Goal: Transaction & Acquisition: Purchase product/service

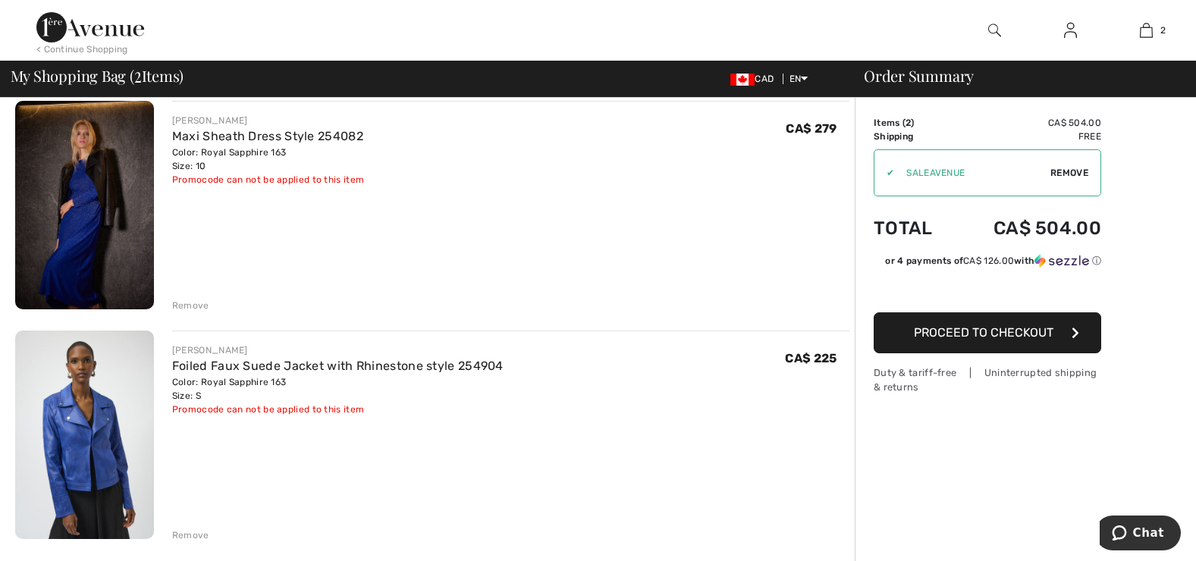
scroll to position [123, 0]
click at [977, 331] on span "Proceed to Checkout" at bounding box center [984, 332] width 140 height 14
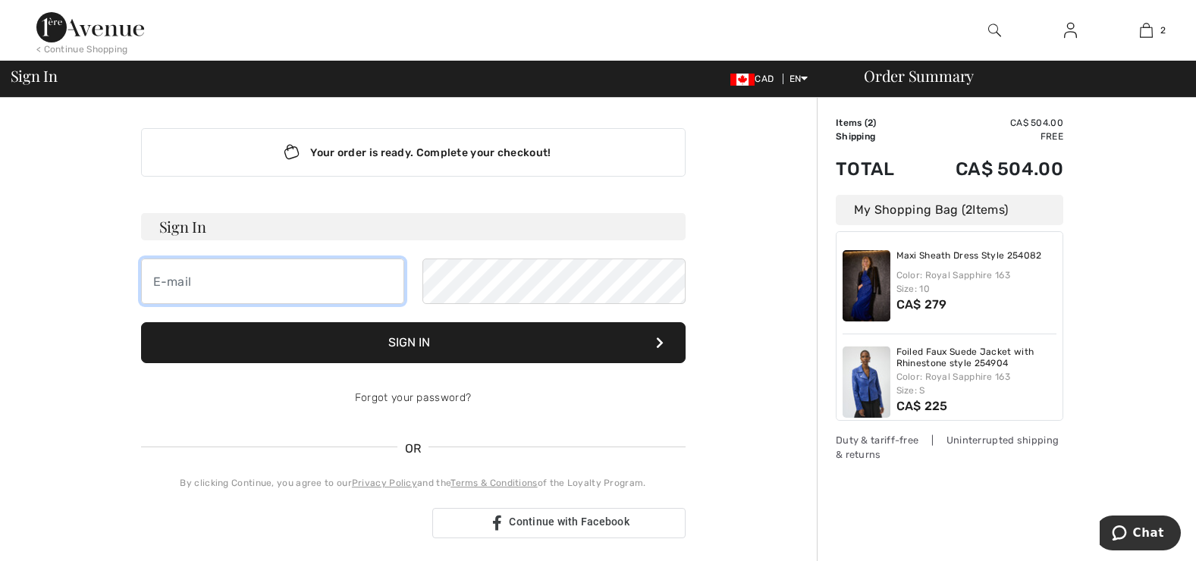
type input "[PERSON_NAME][EMAIL_ADDRESS][DOMAIN_NAME]"
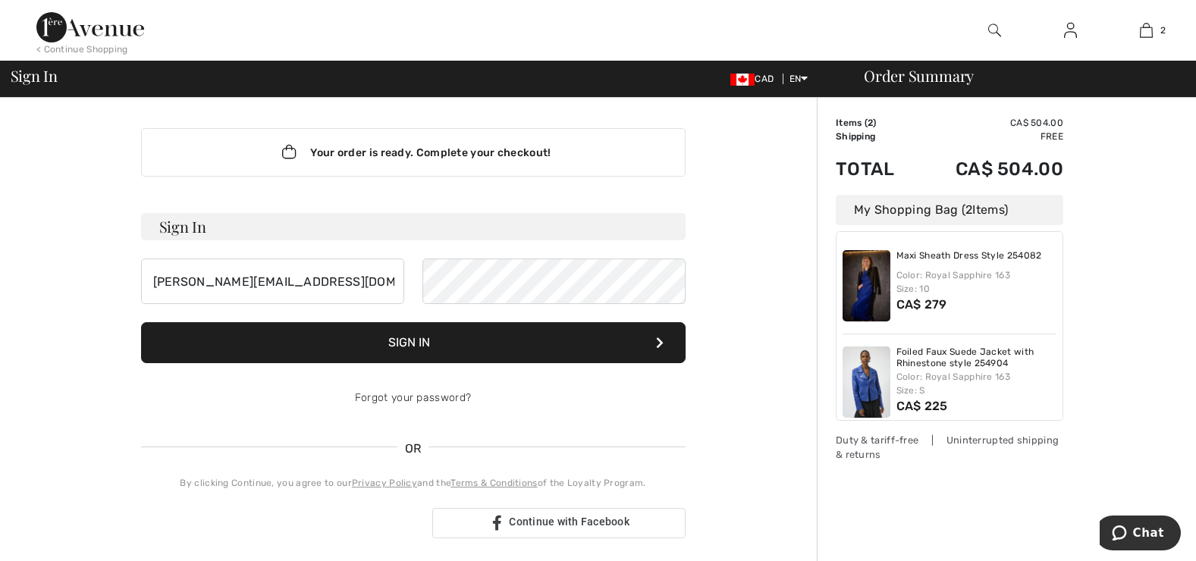
click at [417, 335] on button "Sign In" at bounding box center [413, 342] width 545 height 41
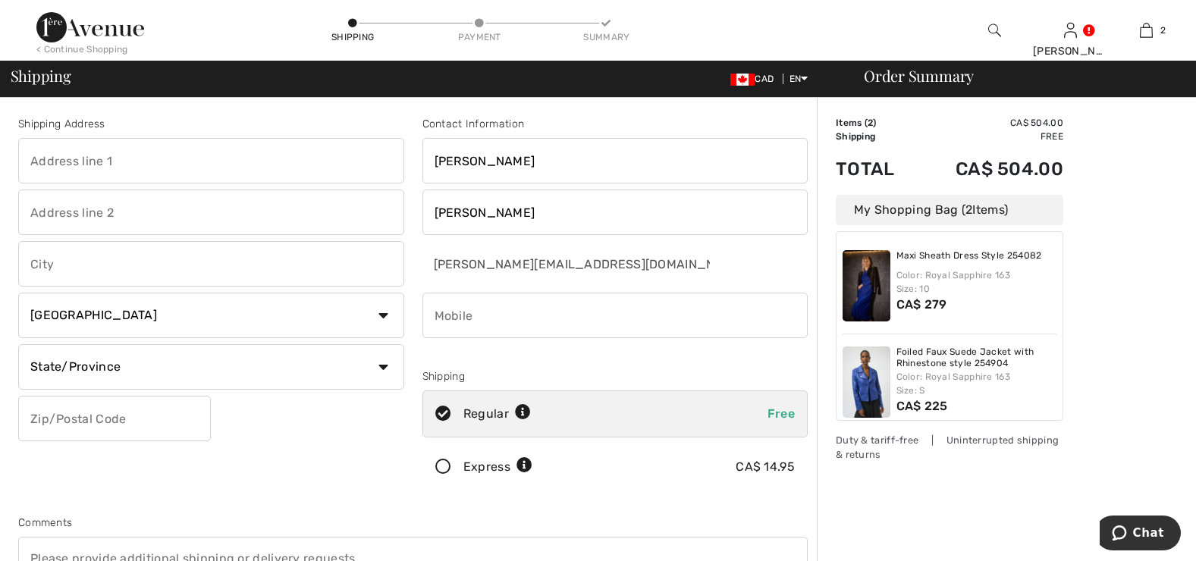
click at [152, 152] on input "text" at bounding box center [211, 161] width 386 height 46
type input "[STREET_ADDRESS]"
type input "Kitchener"
select select "ON"
type input "N2B 1A5"
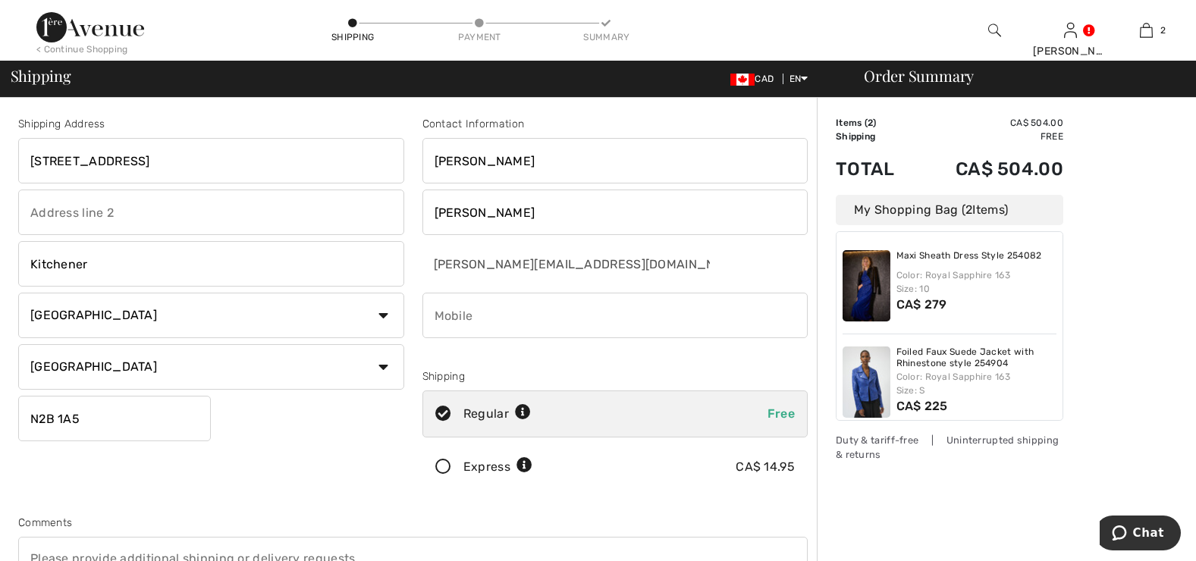
type input "5196165212"
type input "N2B1A5"
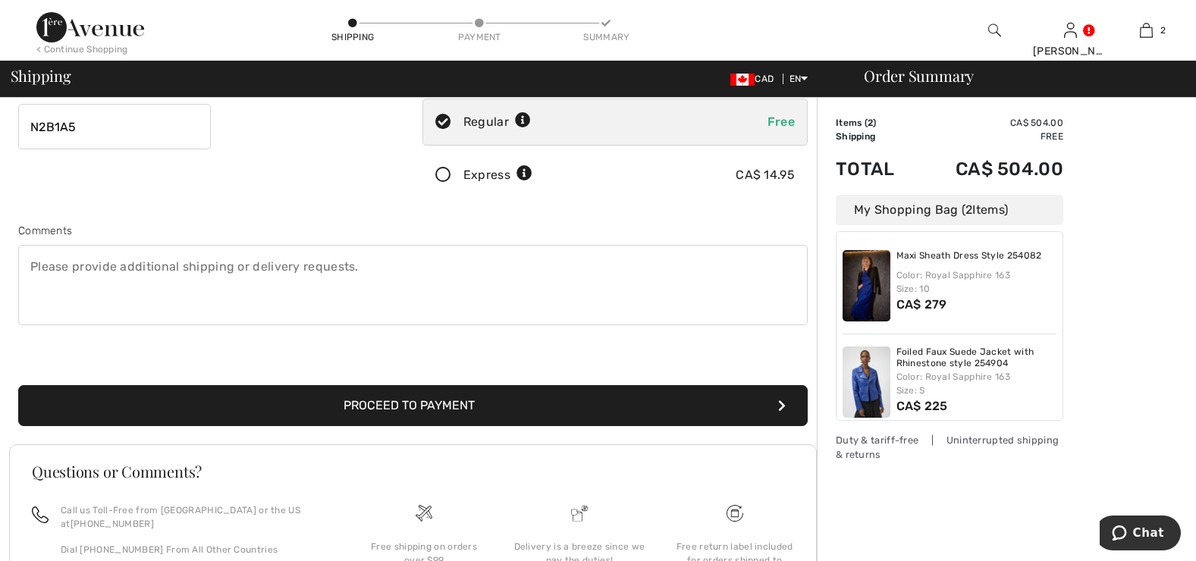
scroll to position [297, 0]
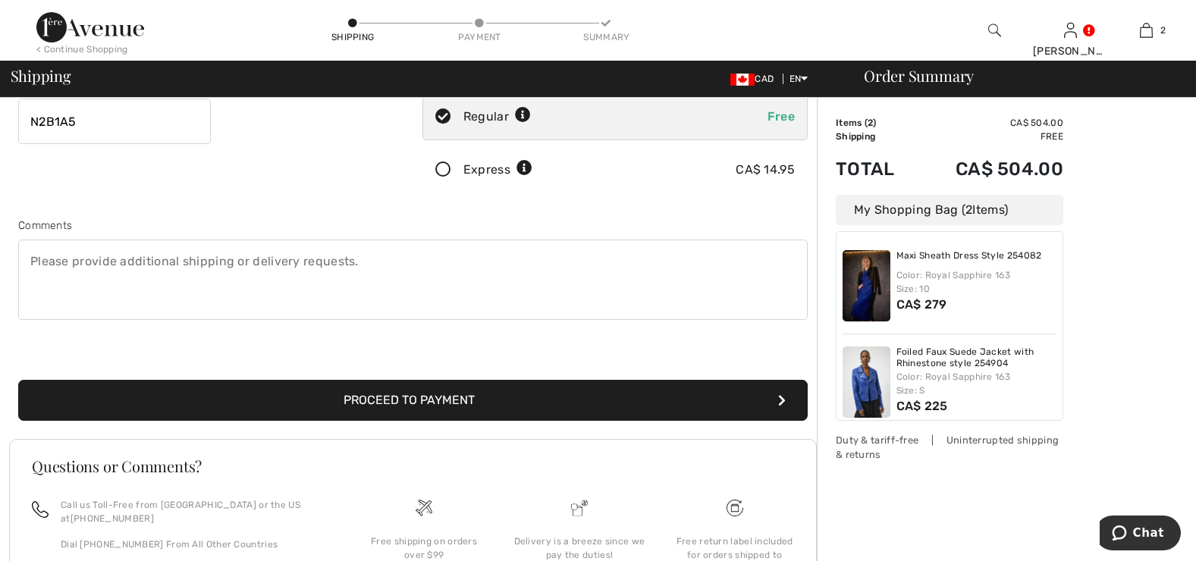
click at [416, 401] on button "Proceed to Payment" at bounding box center [413, 400] width 790 height 41
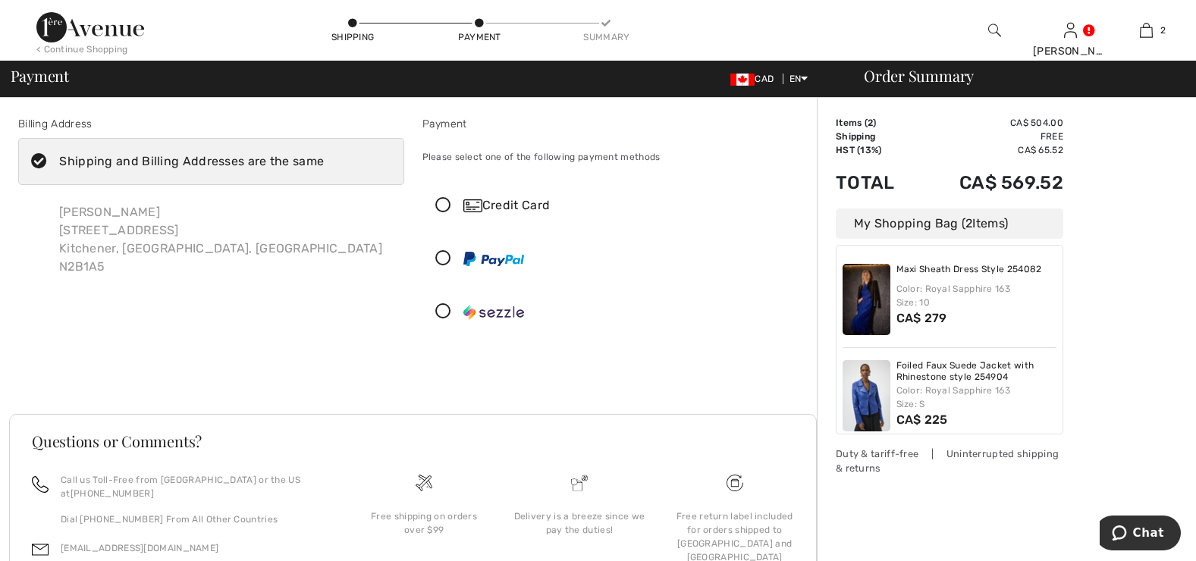
click at [443, 212] on icon at bounding box center [443, 206] width 40 height 16
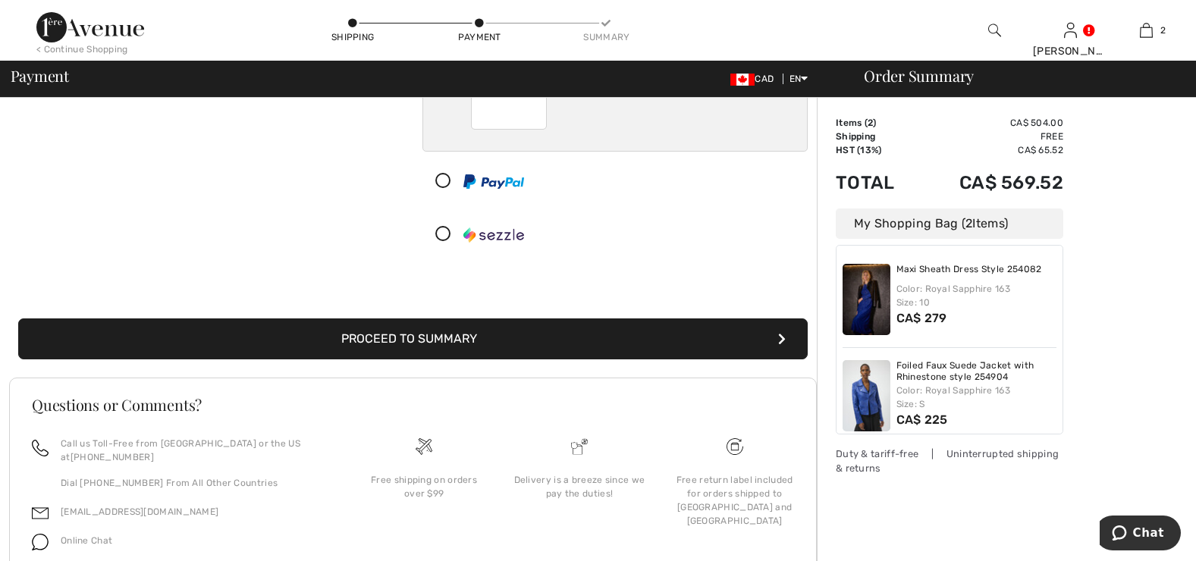
scroll to position [316, 0]
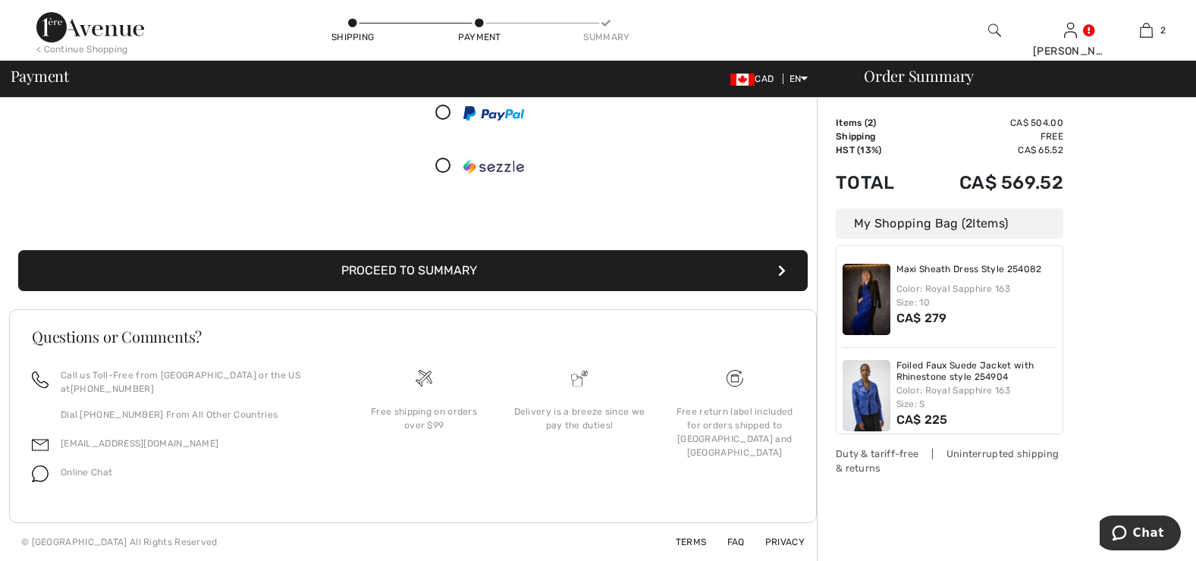
click at [529, 270] on button "Proceed to Summary" at bounding box center [413, 270] width 790 height 41
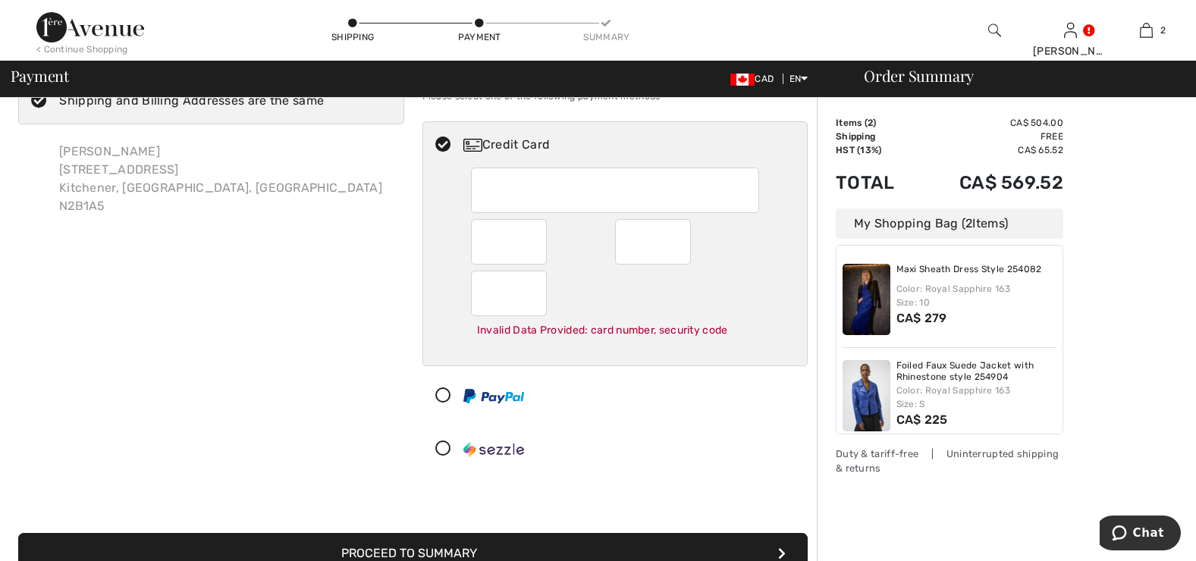
scroll to position [0, 0]
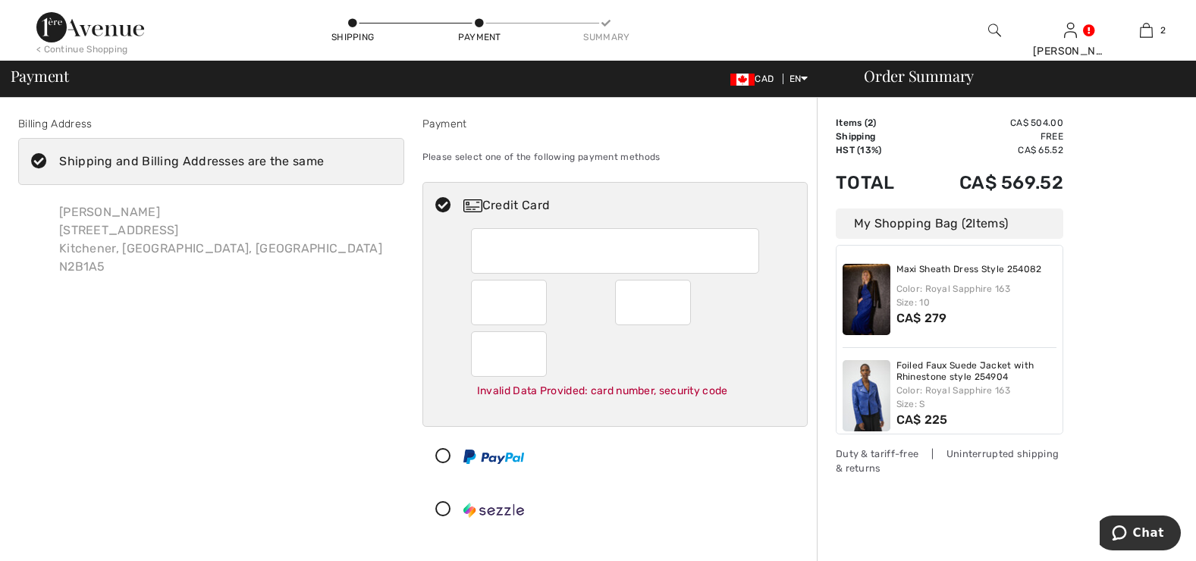
click at [446, 458] on icon at bounding box center [443, 457] width 40 height 16
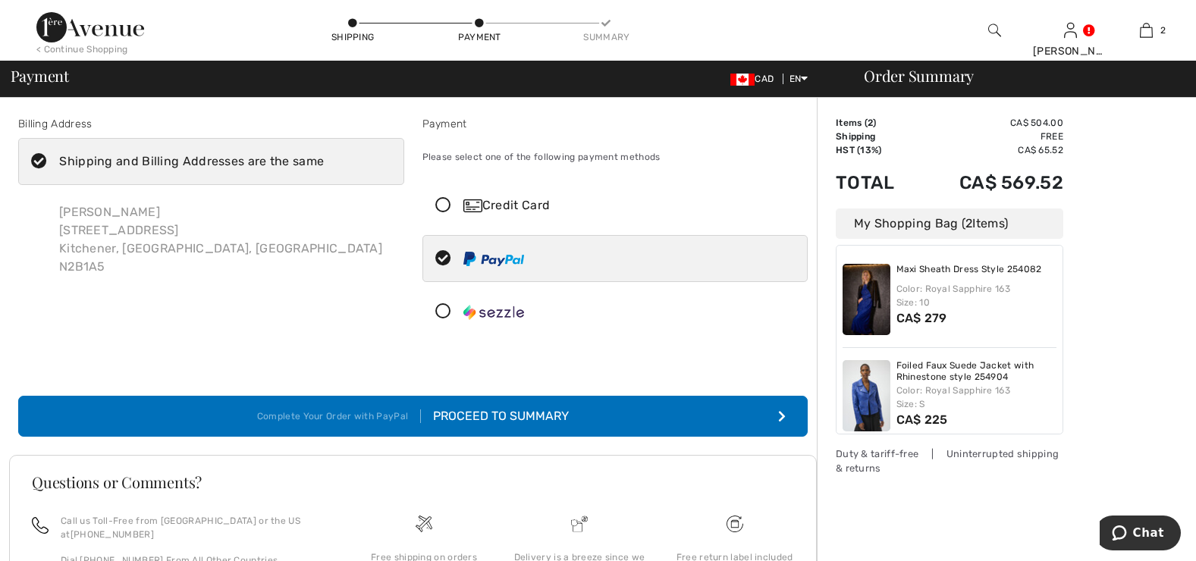
click at [528, 399] on button "Complete Your Order with PayPal Proceed to Summary" at bounding box center [413, 416] width 790 height 41
click at [529, 413] on div "Proceed to Summary" at bounding box center [495, 416] width 148 height 18
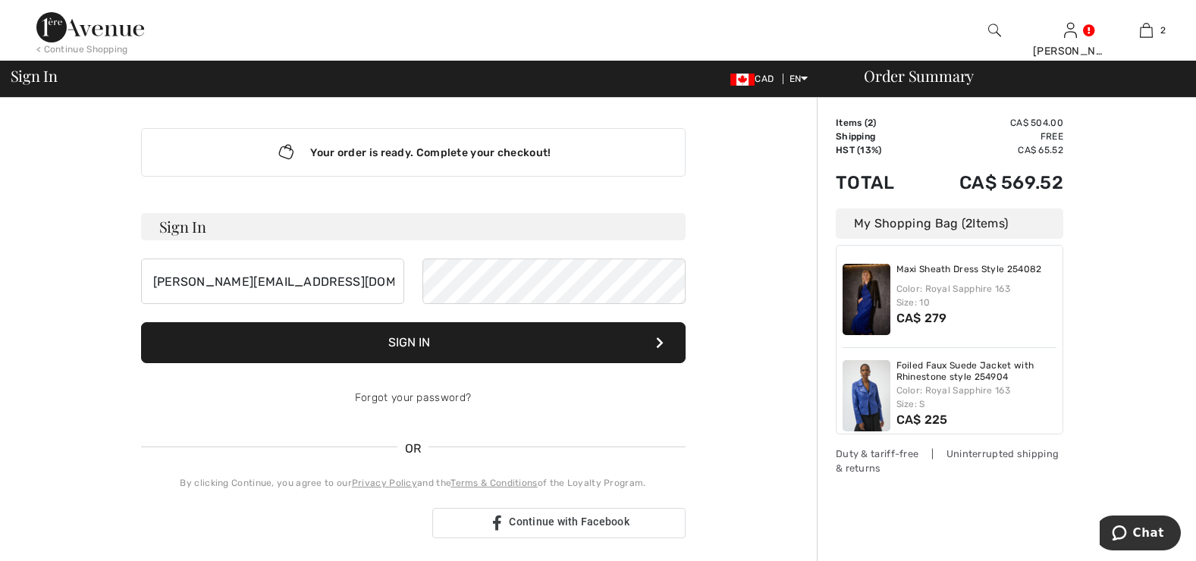
click at [426, 347] on button "Sign In" at bounding box center [413, 342] width 545 height 41
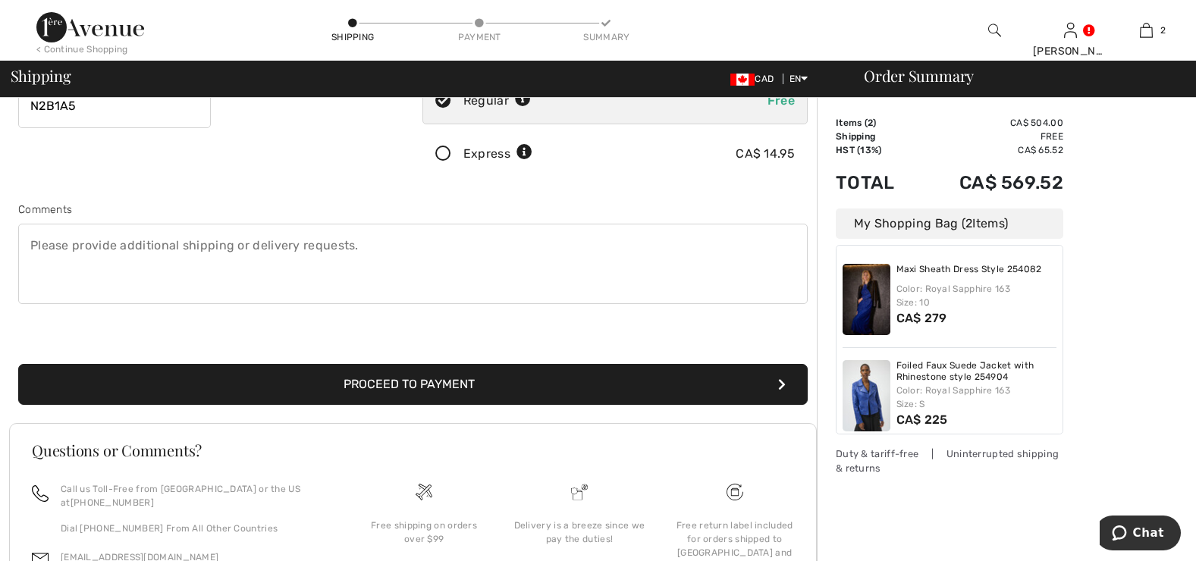
scroll to position [387, 0]
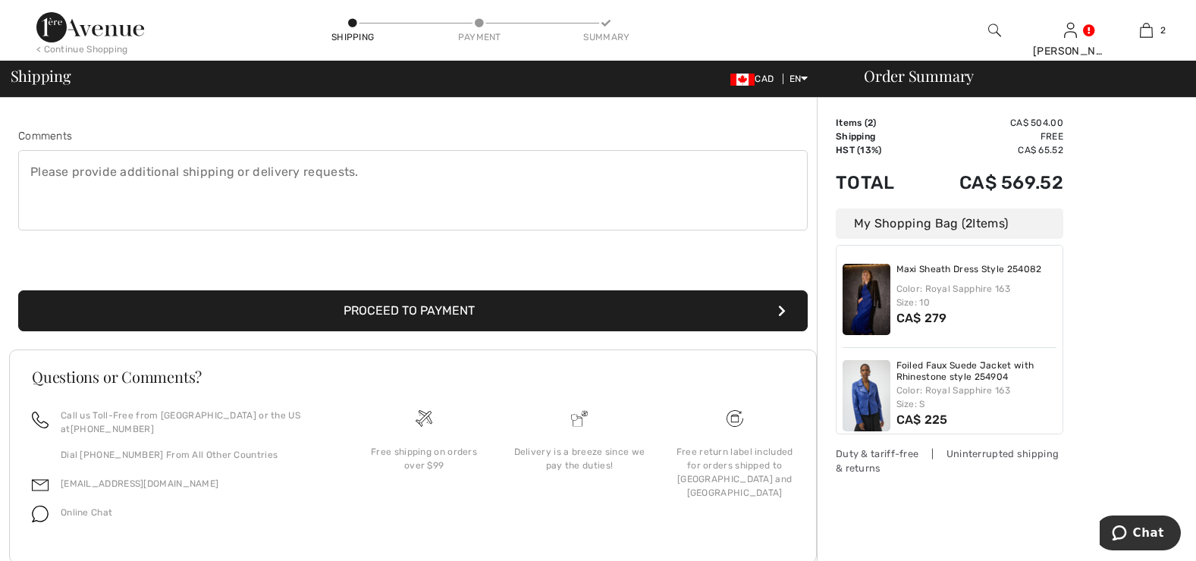
click at [365, 309] on button "Proceed to Payment" at bounding box center [413, 311] width 790 height 41
click at [411, 309] on button "Proceed to Payment" at bounding box center [413, 311] width 790 height 41
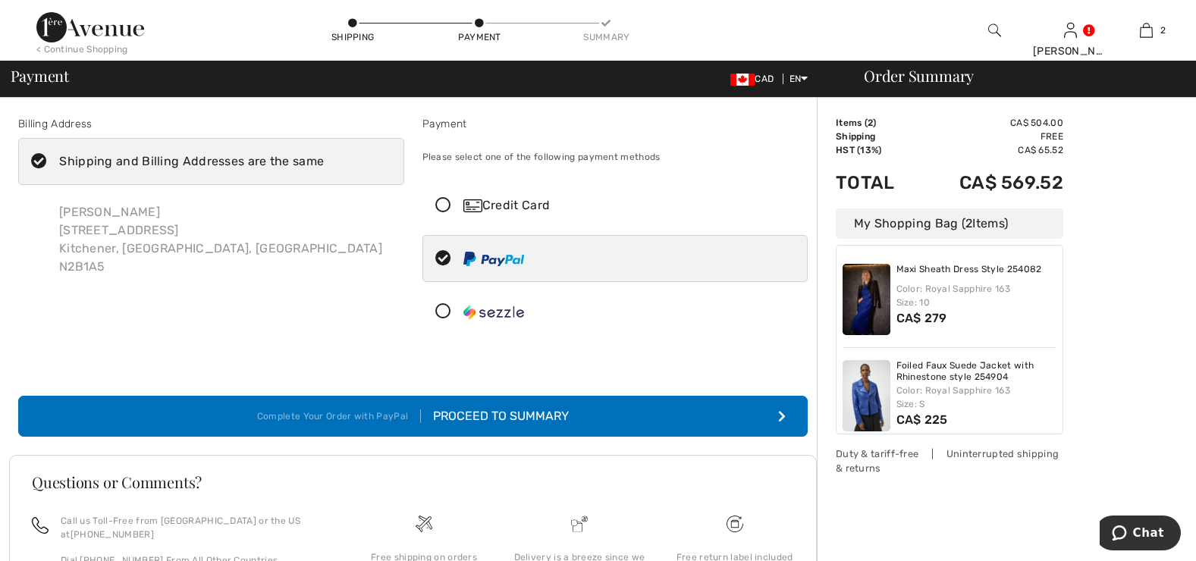
click at [441, 203] on icon at bounding box center [443, 206] width 40 height 16
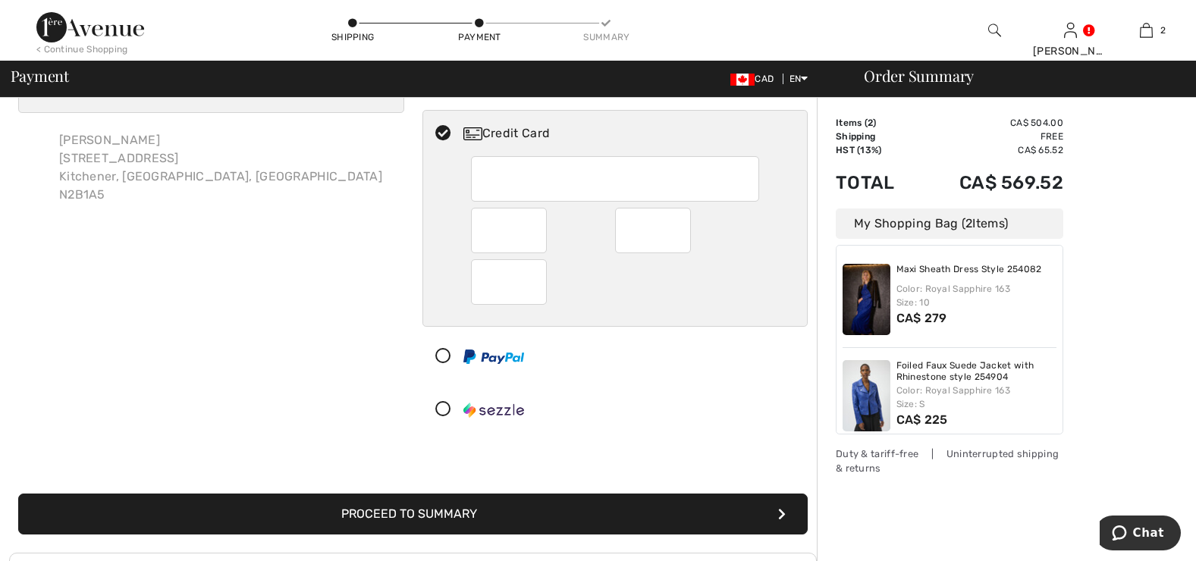
scroll to position [90, 0]
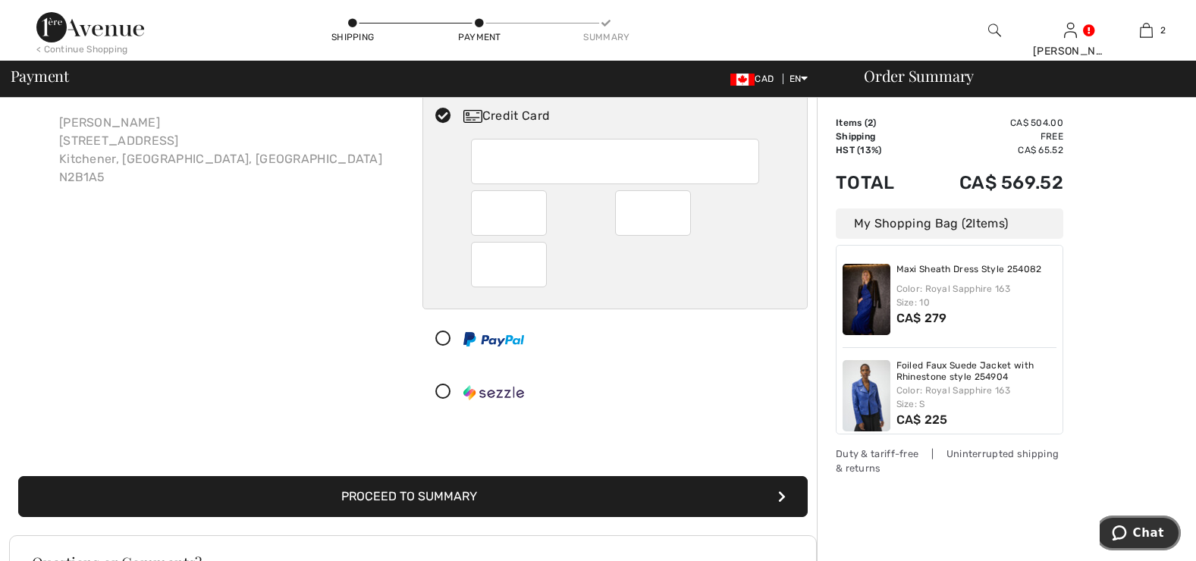
click at [1144, 537] on span "Chat" at bounding box center [1148, 533] width 31 height 14
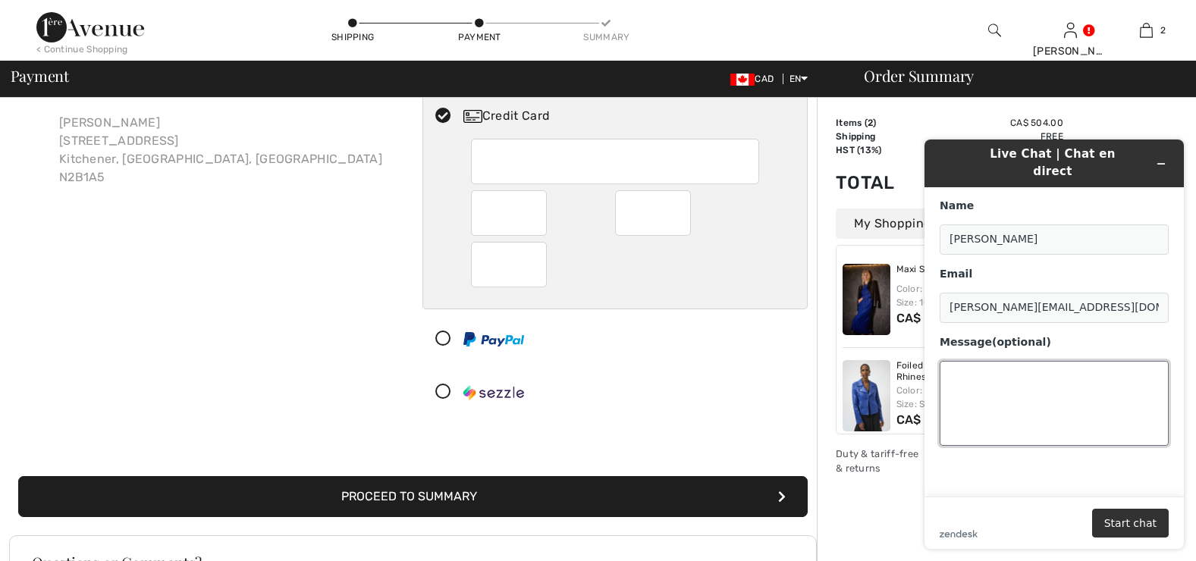
click at [1004, 379] on textarea "Message (optional)" at bounding box center [1054, 403] width 229 height 85
type textarea "Hello Can you tell me, please, if"
click at [1169, 156] on button "Minimize widget" at bounding box center [1161, 163] width 24 height 21
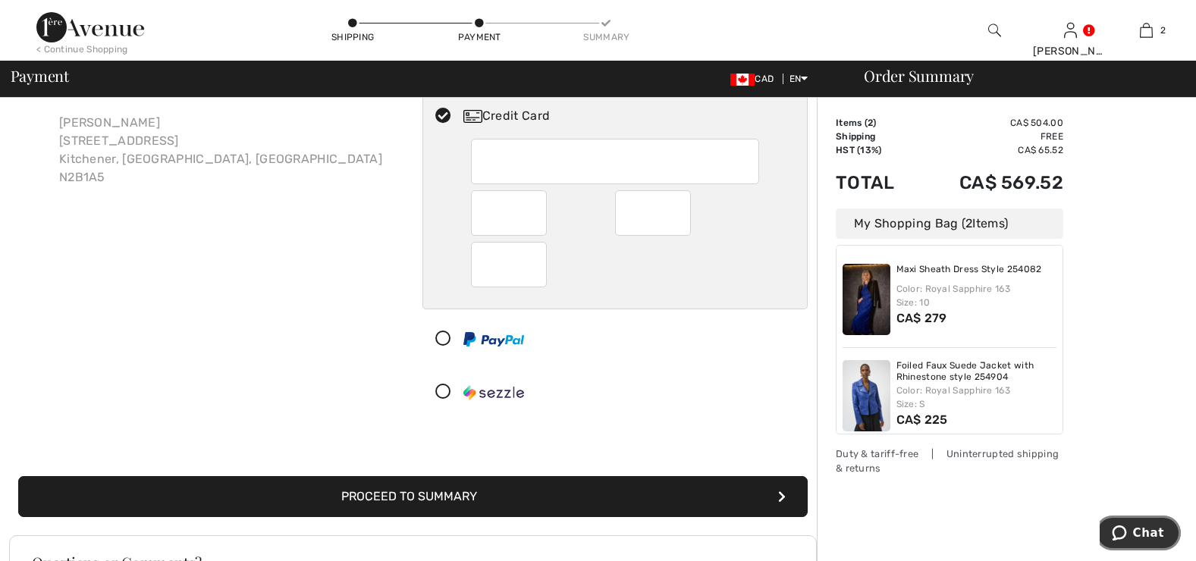
click at [1133, 539] on span "Chat" at bounding box center [1122, 533] width 21 height 15
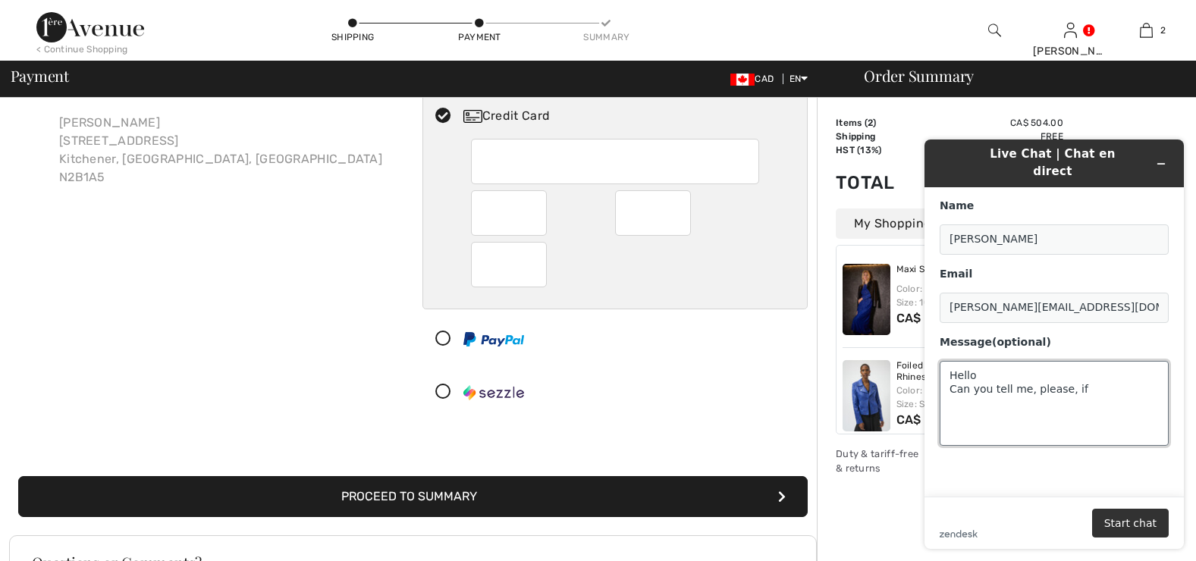
click at [1096, 375] on textarea "Hello Can you tell me, please, if" at bounding box center [1054, 403] width 229 height 85
type textarea "Hello Can you tell me, please, if style 254904 jacket in sapphire blue will co-…"
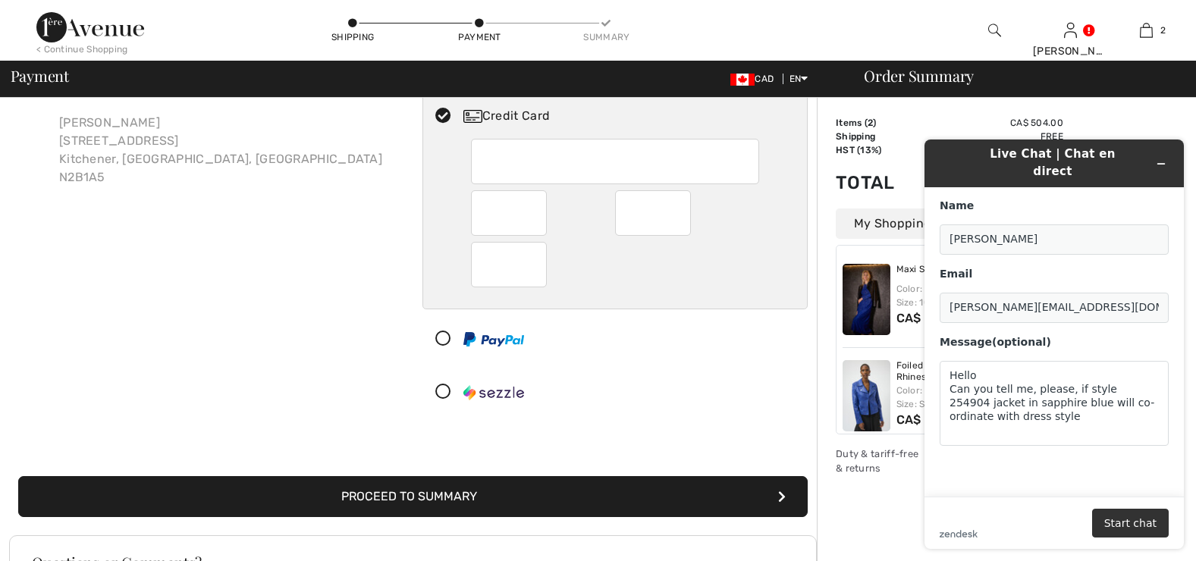
click at [869, 306] on img at bounding box center [867, 299] width 48 height 71
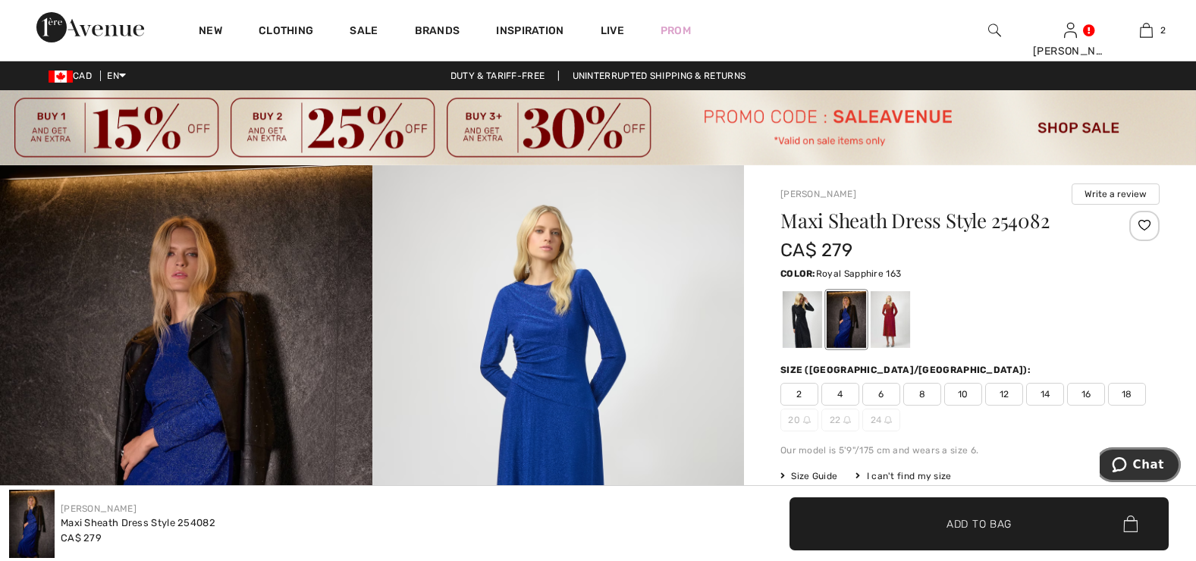
click at [1164, 466] on span "Chat" at bounding box center [1148, 465] width 31 height 14
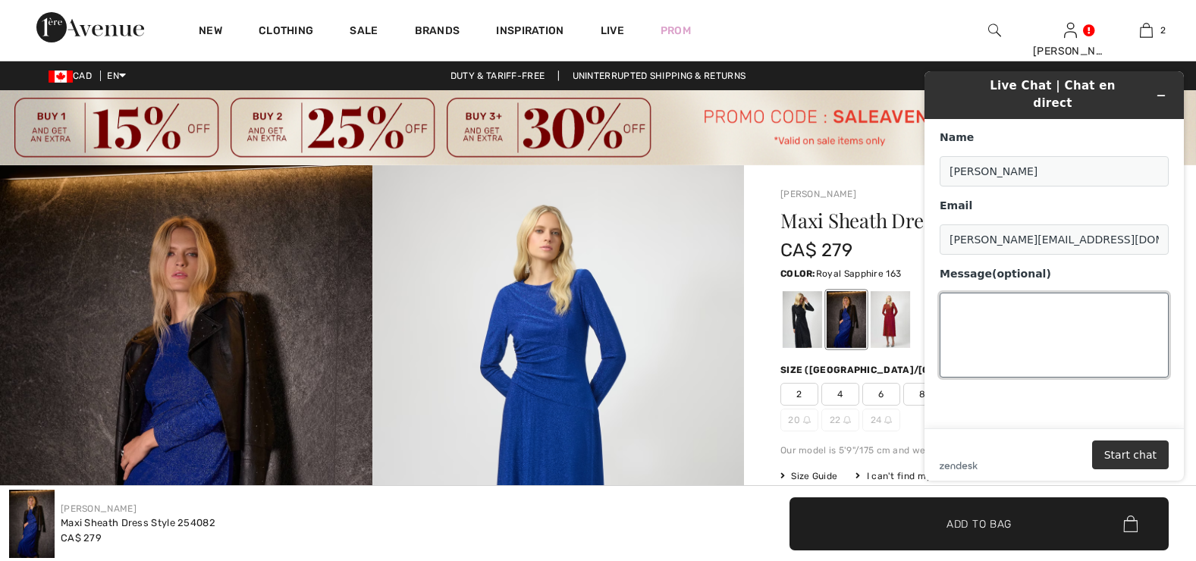
click at [1047, 338] on textarea "Message (optional)" at bounding box center [1054, 335] width 229 height 85
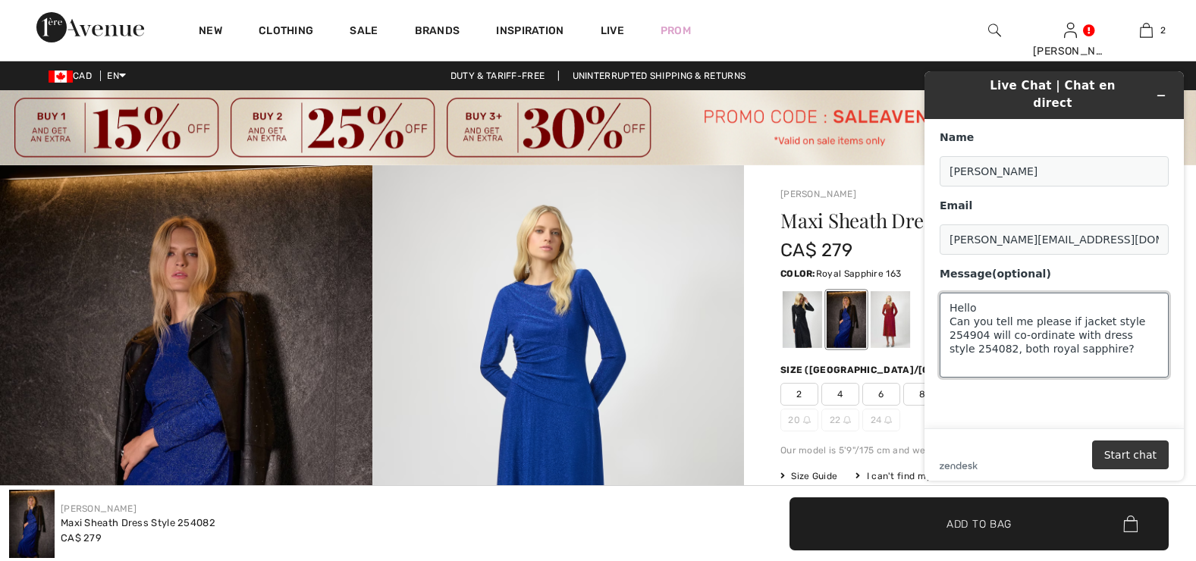
type textarea "Hello Can you tell me please if jacket style 254904 will co-ordinate with dress…"
click at [1149, 451] on button "Start chat" at bounding box center [1130, 455] width 77 height 29
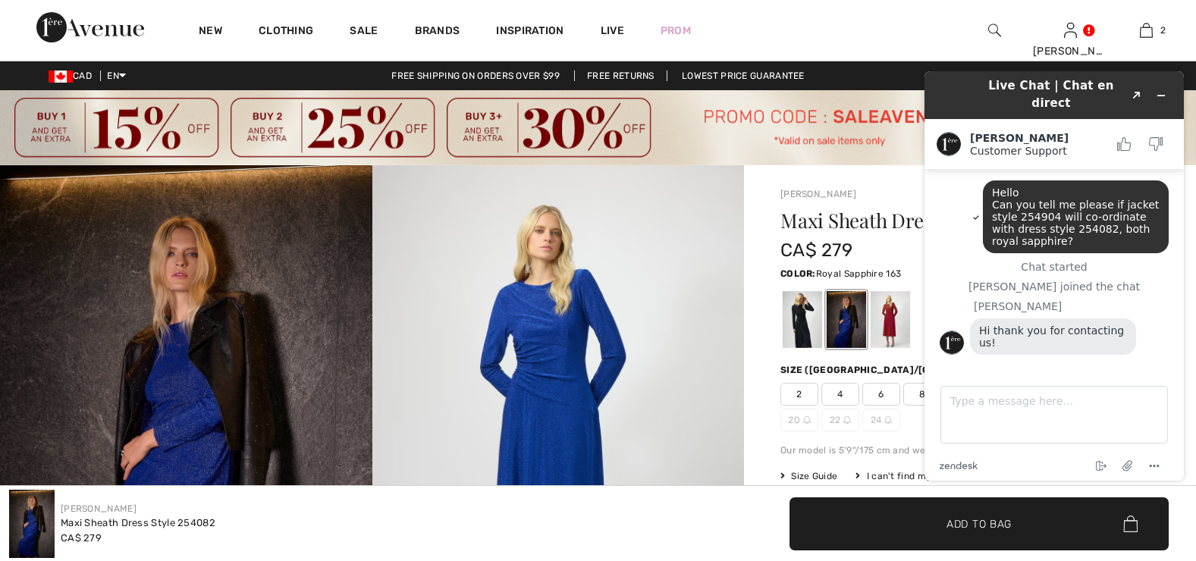
scroll to position [14, 0]
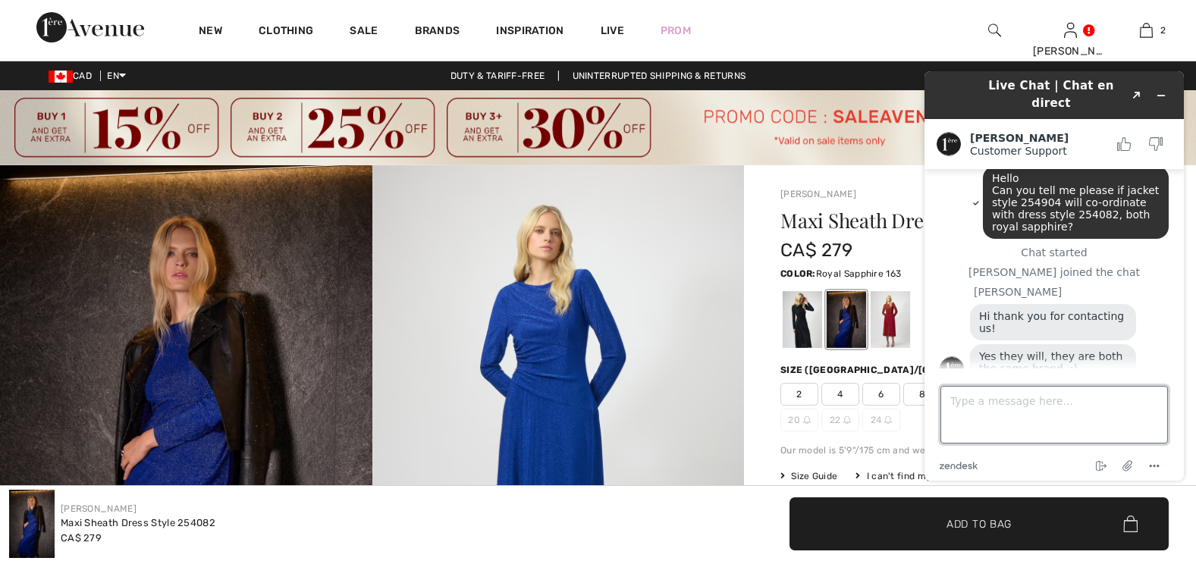
click at [1003, 405] on textarea "Type a message here..." at bounding box center [1055, 415] width 228 height 58
type textarea "thank you."
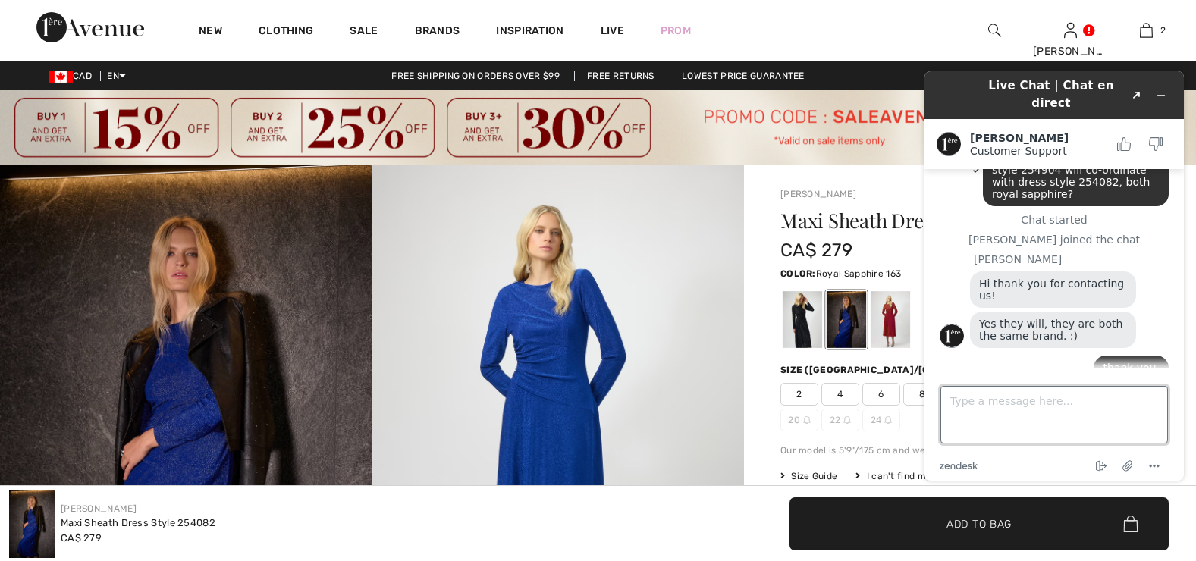
scroll to position [46, 0]
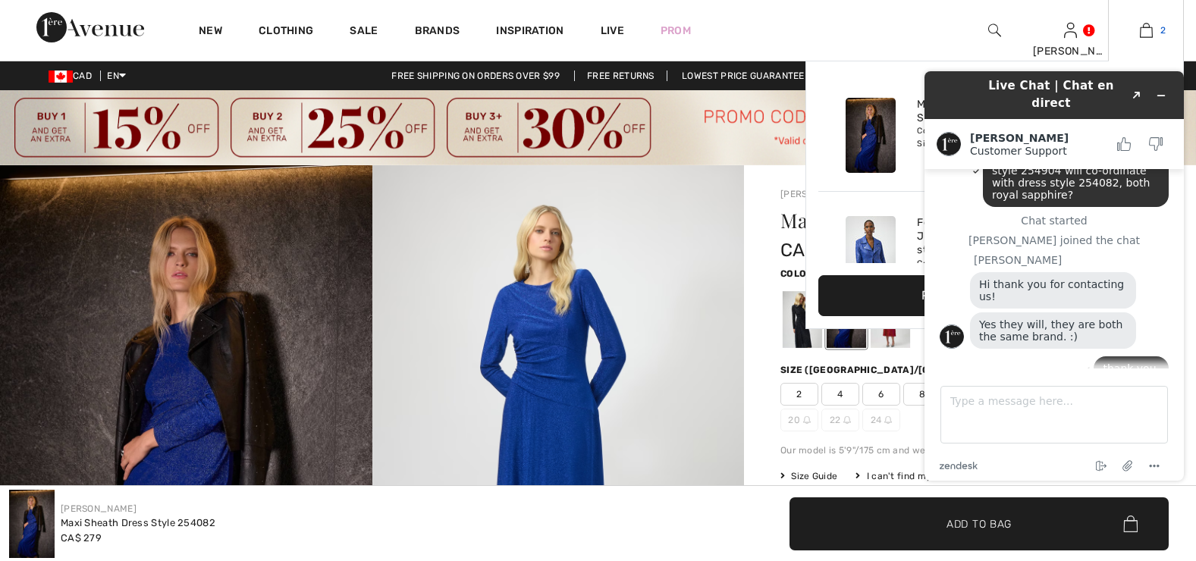
click at [1142, 34] on img at bounding box center [1146, 30] width 13 height 18
click at [1149, 34] on img at bounding box center [1146, 30] width 13 height 18
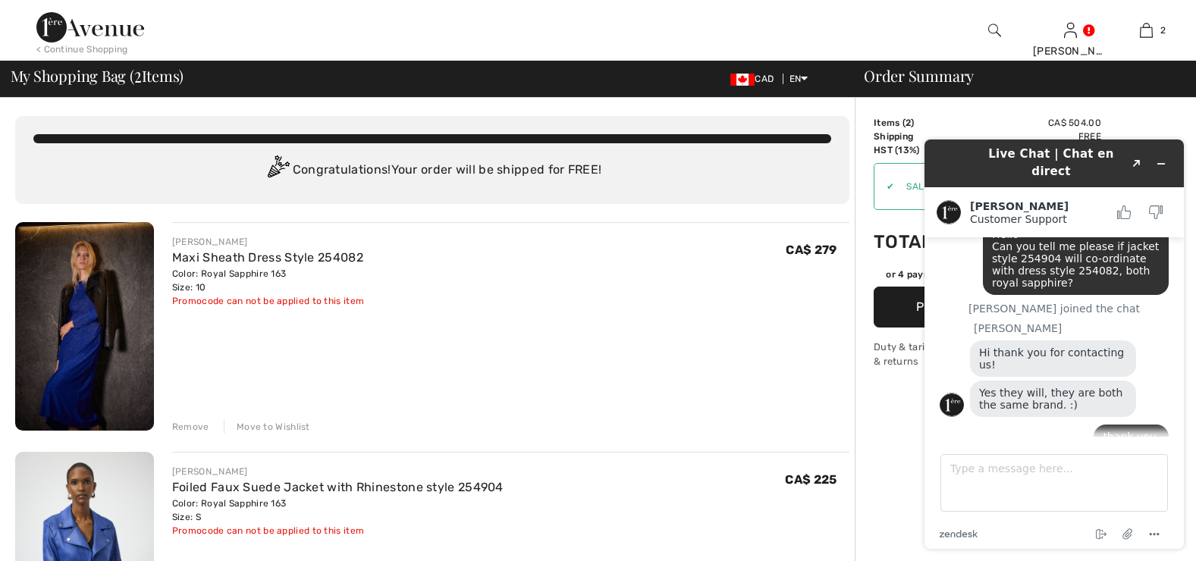
scroll to position [105, 0]
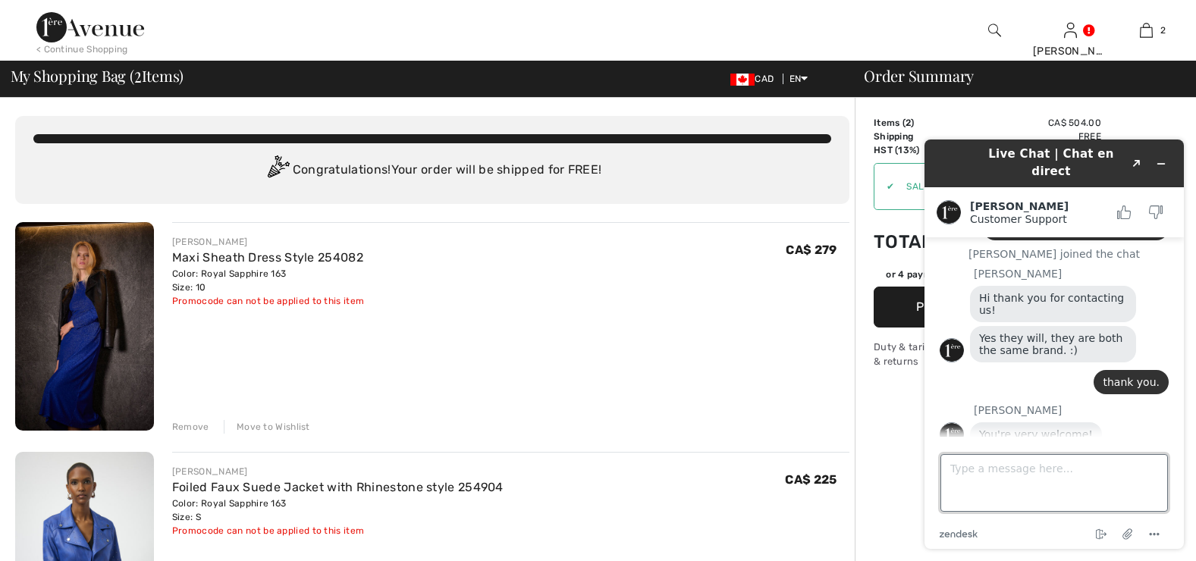
click at [979, 476] on textarea "Type a message here..." at bounding box center [1055, 483] width 228 height 58
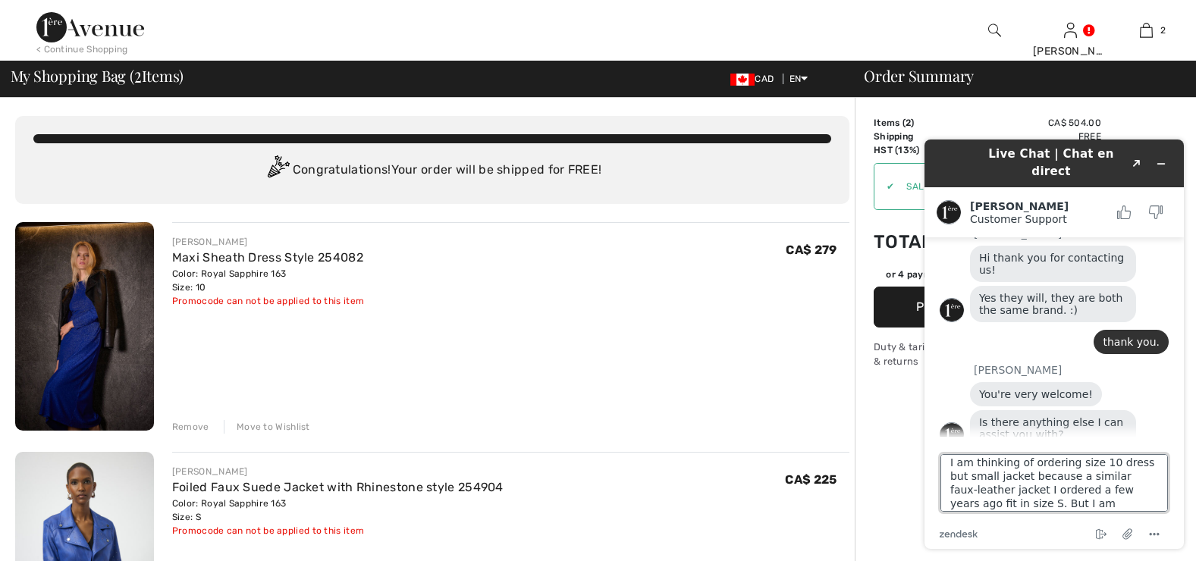
scroll to position [20, 0]
type textarea "I am thinking of ordering size 10 dress but small jacket because a similar faux…"
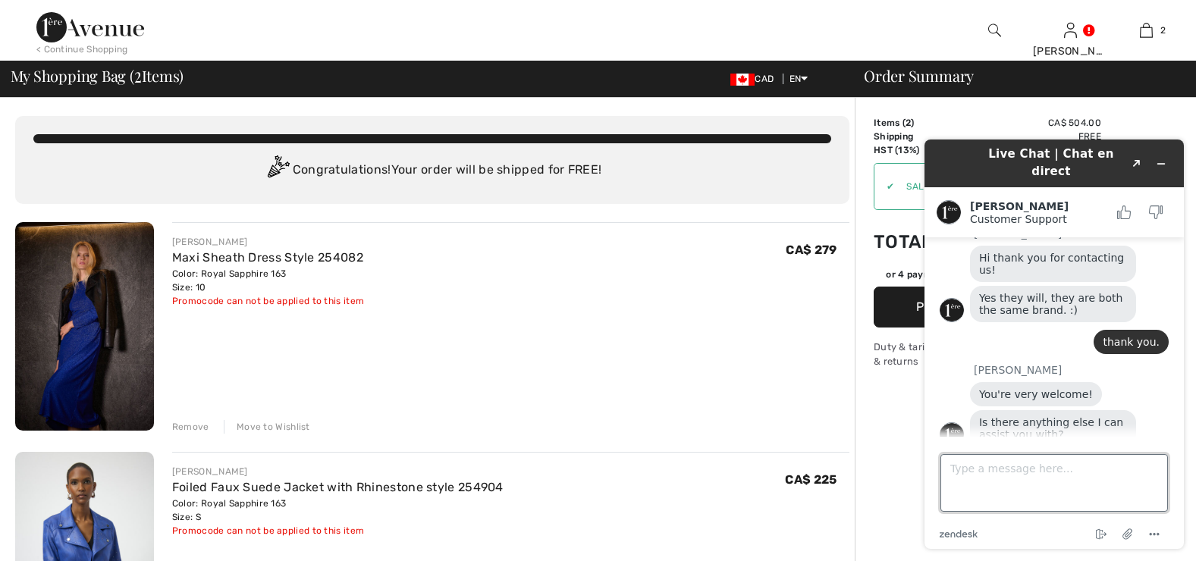
scroll to position [237, 0]
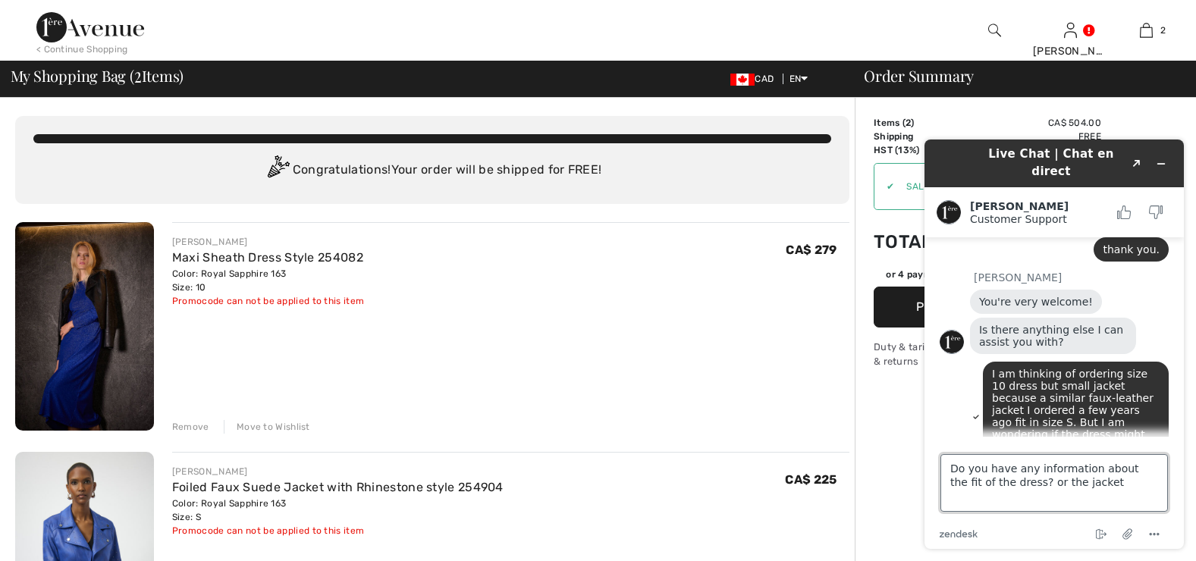
type textarea "Do you have any information about the fit of the dress? or the jacket?"
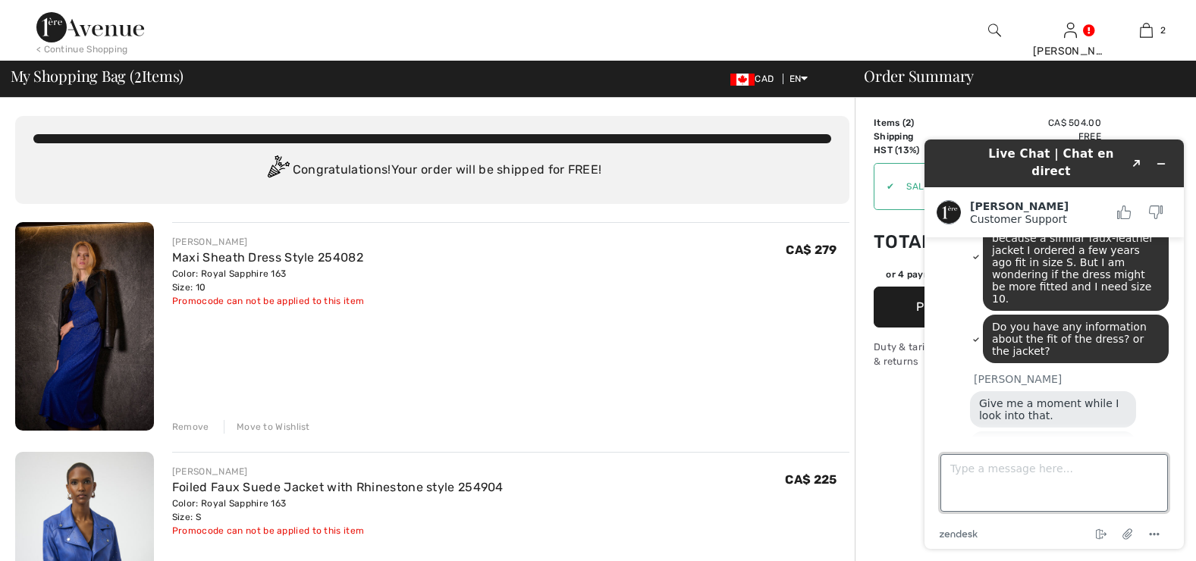
scroll to position [397, 0]
type textarea "ok thanks"
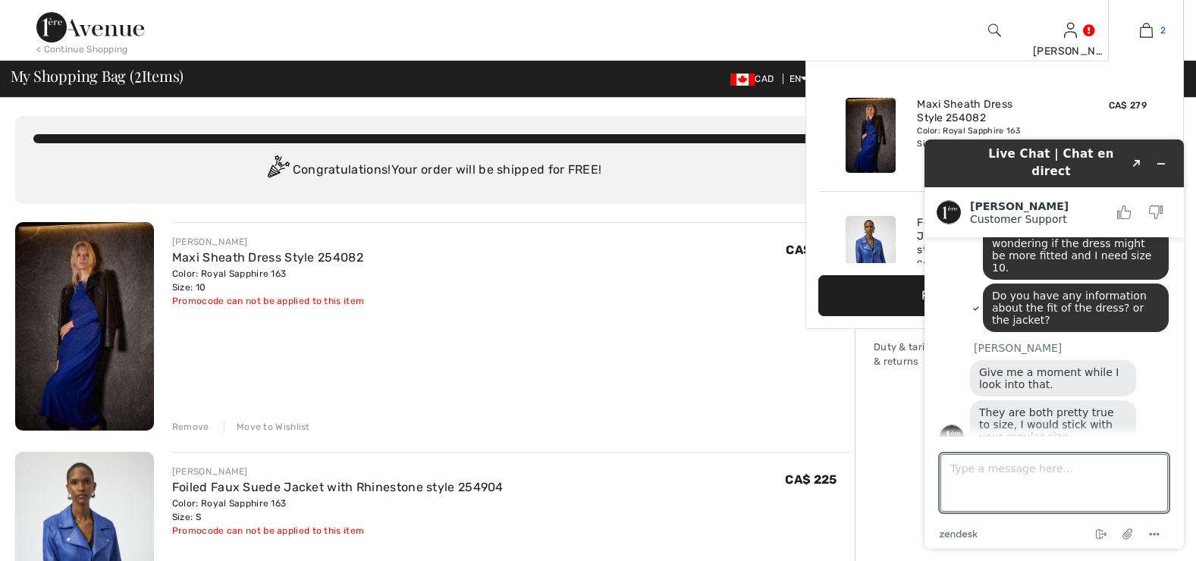
click at [1144, 37] on img at bounding box center [1146, 30] width 13 height 18
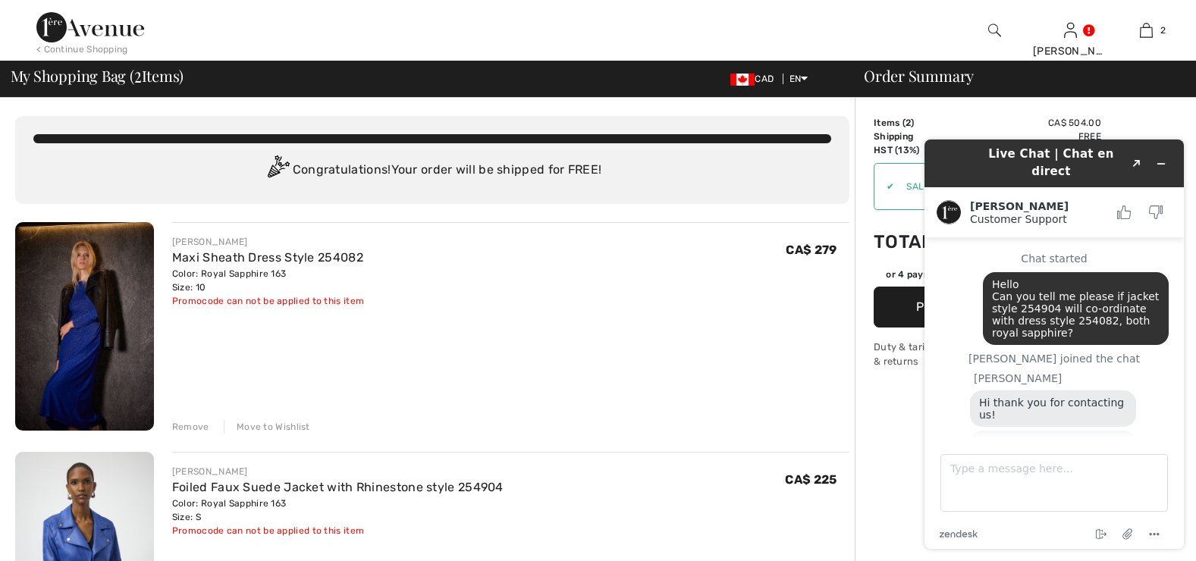
scroll to position [429, 0]
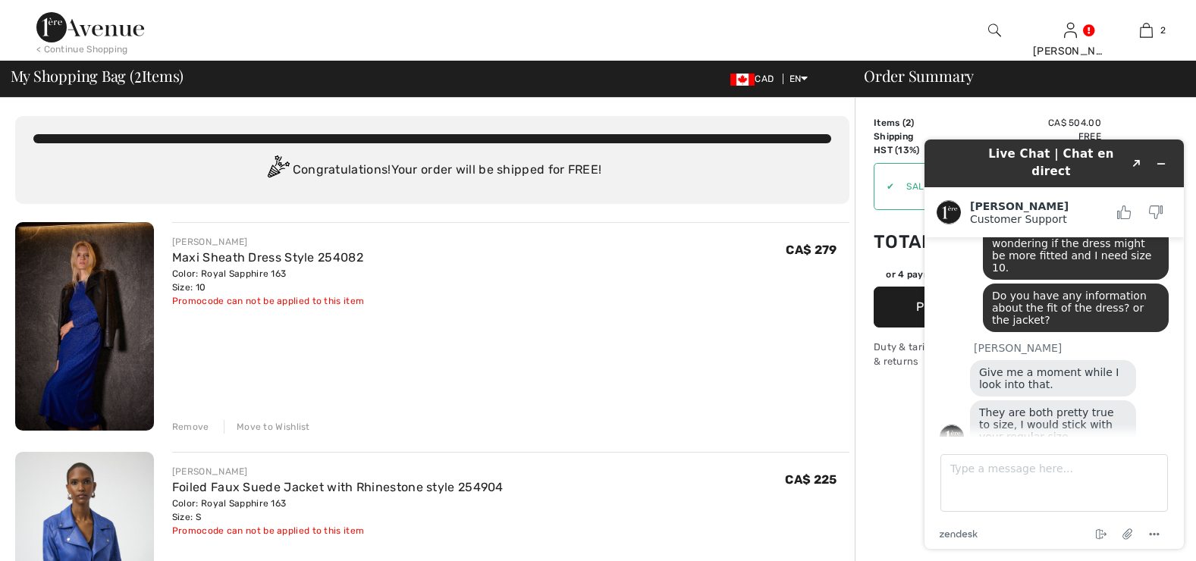
click at [906, 312] on button "Proceed to Summary" at bounding box center [988, 307] width 228 height 41
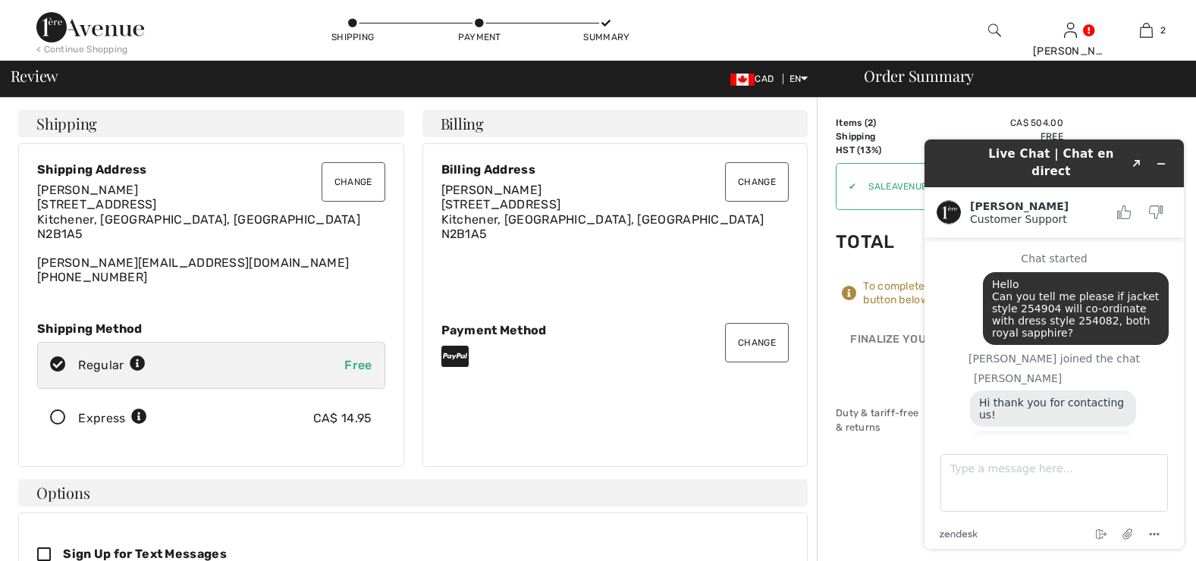
scroll to position [458, 0]
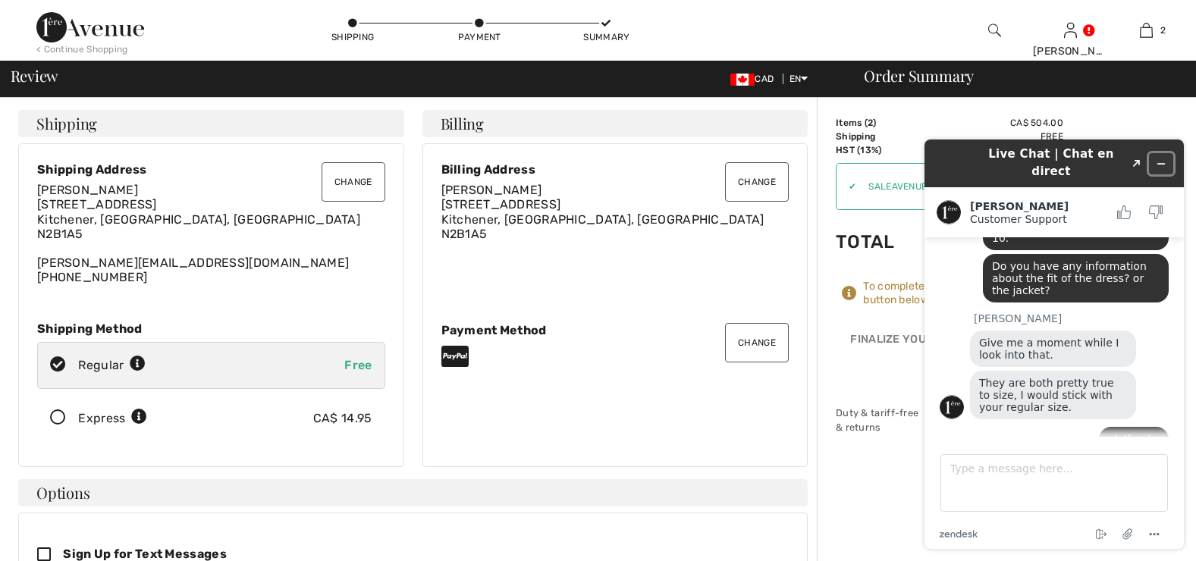
click at [1158, 164] on icon "Minimize widget" at bounding box center [1161, 164] width 7 height 0
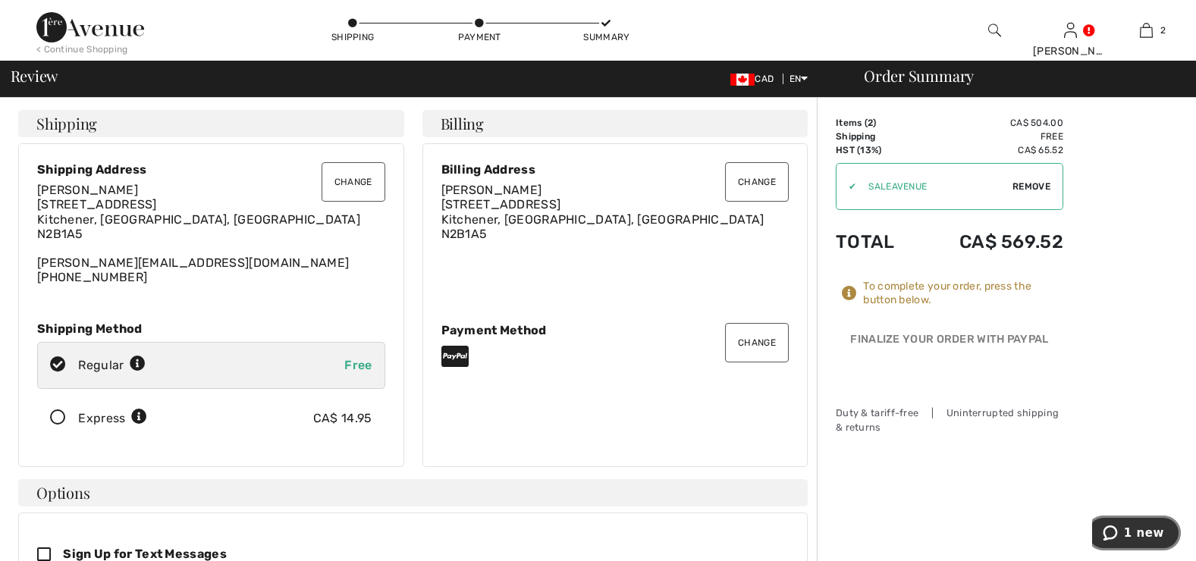
click at [1138, 542] on button "1 new" at bounding box center [1133, 533] width 95 height 35
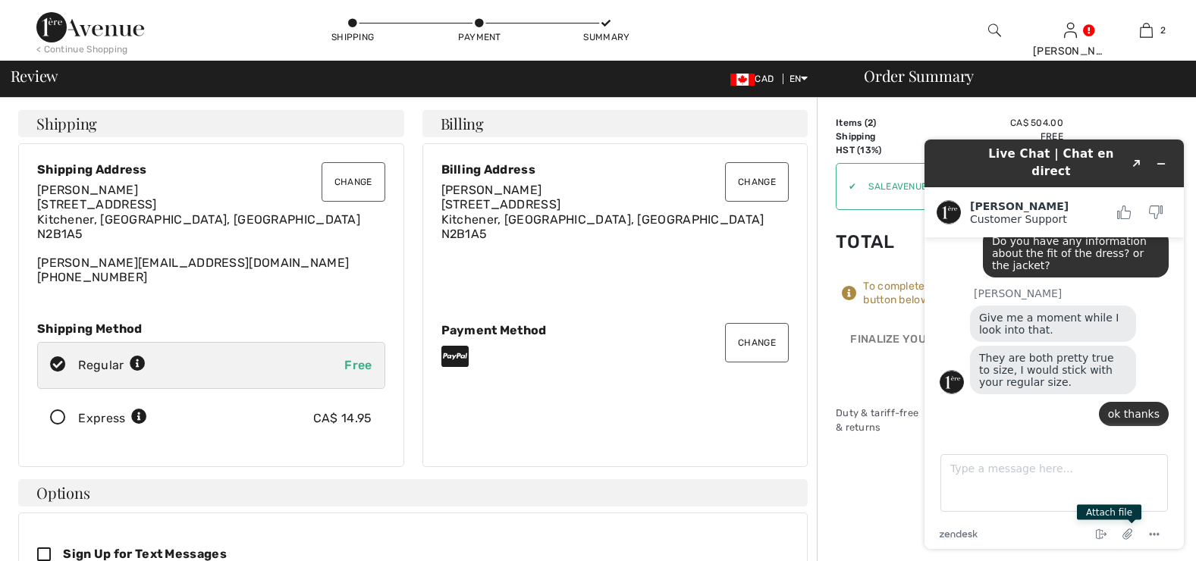
scroll to position [523, 0]
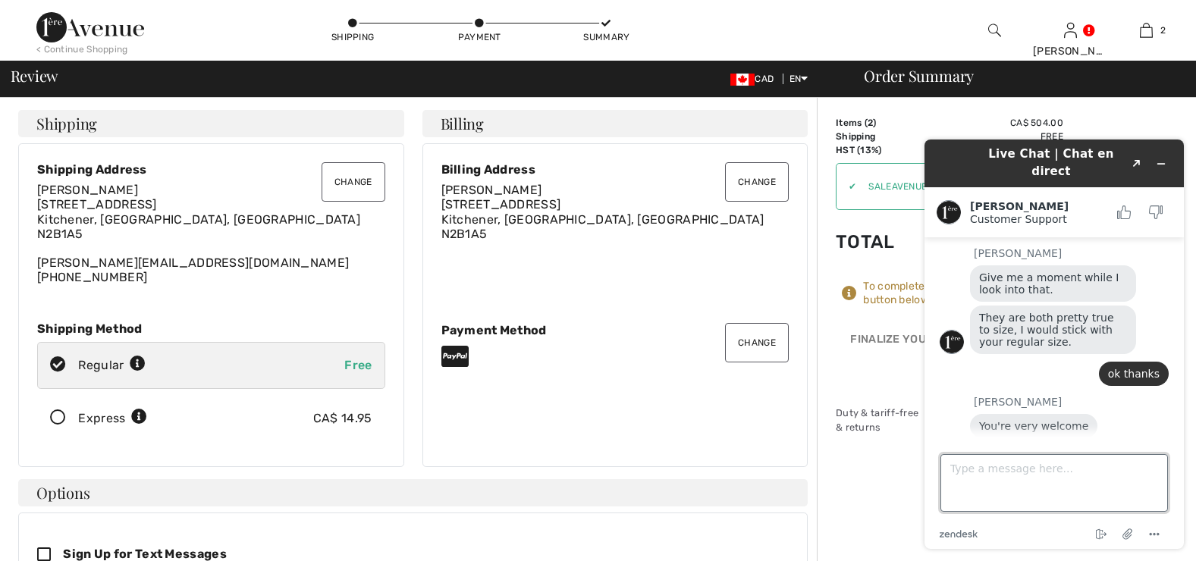
click at [1016, 498] on textarea "Type a message here..." at bounding box center [1055, 483] width 228 height 58
type textarea "not today, thank you"
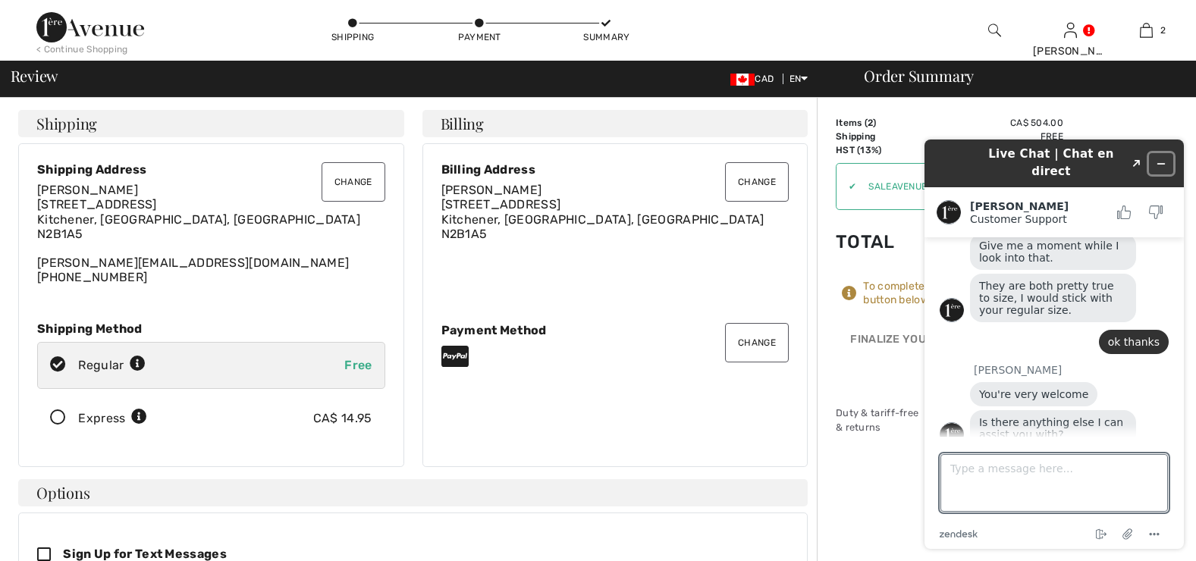
click at [1167, 156] on button "Minimize widget" at bounding box center [1161, 163] width 24 height 21
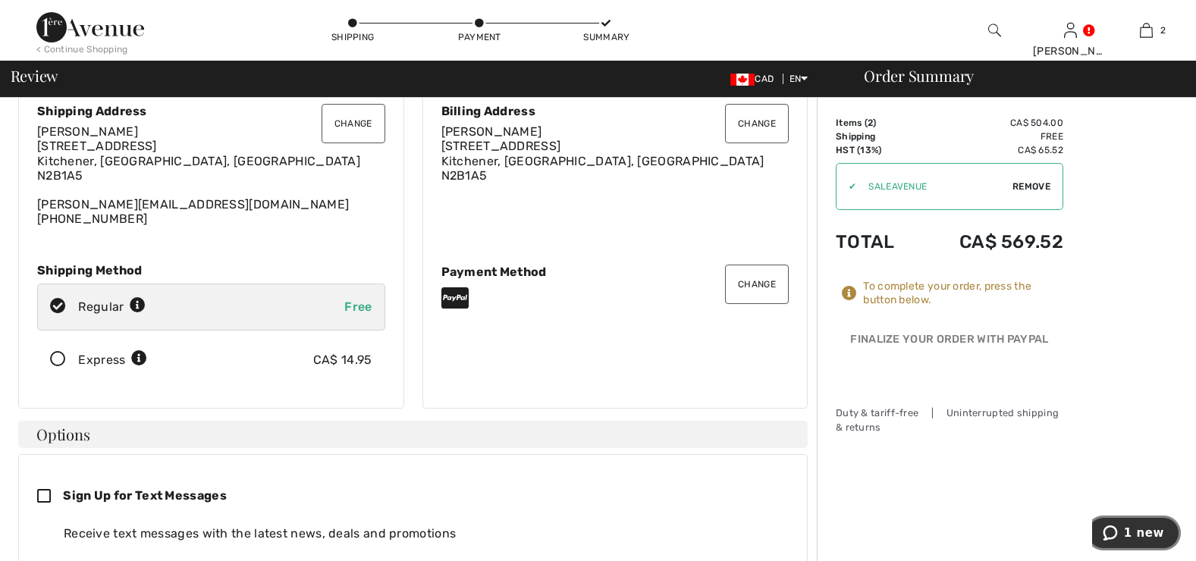
scroll to position [0, 0]
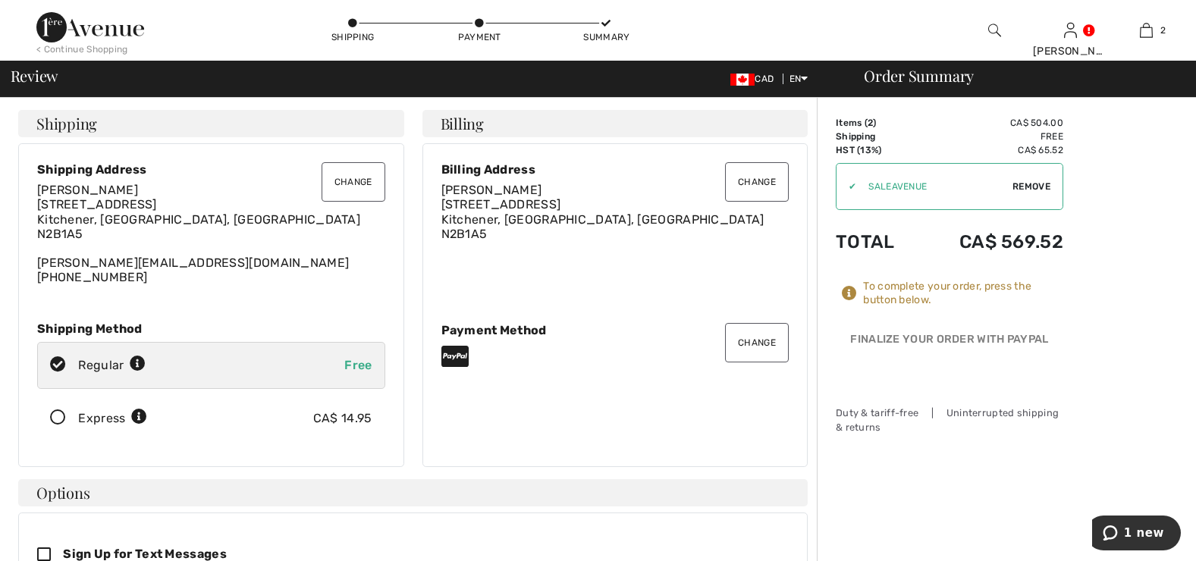
click at [769, 341] on button "Change" at bounding box center [757, 342] width 64 height 39
click at [759, 341] on button "Change" at bounding box center [757, 342] width 64 height 39
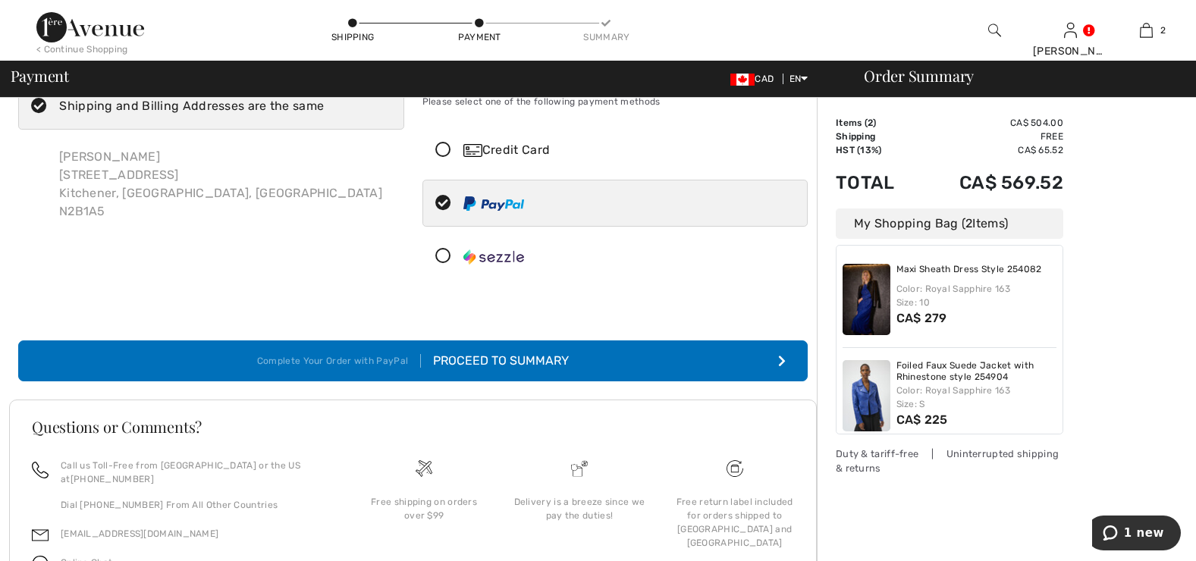
click at [439, 152] on icon at bounding box center [443, 151] width 40 height 16
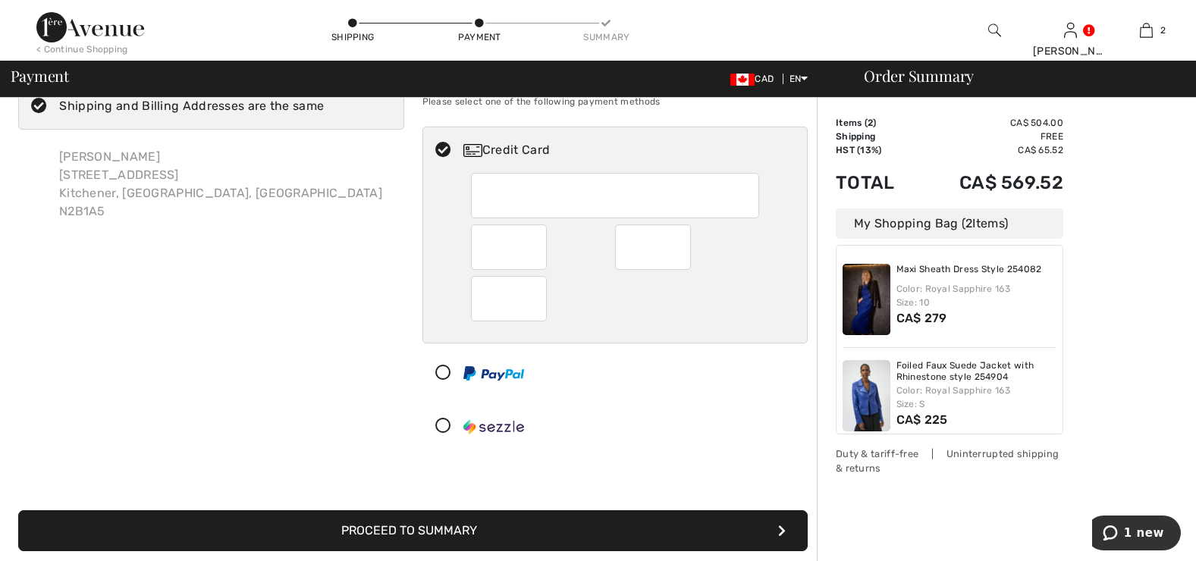
click at [449, 526] on button "Proceed to Summary" at bounding box center [413, 531] width 790 height 41
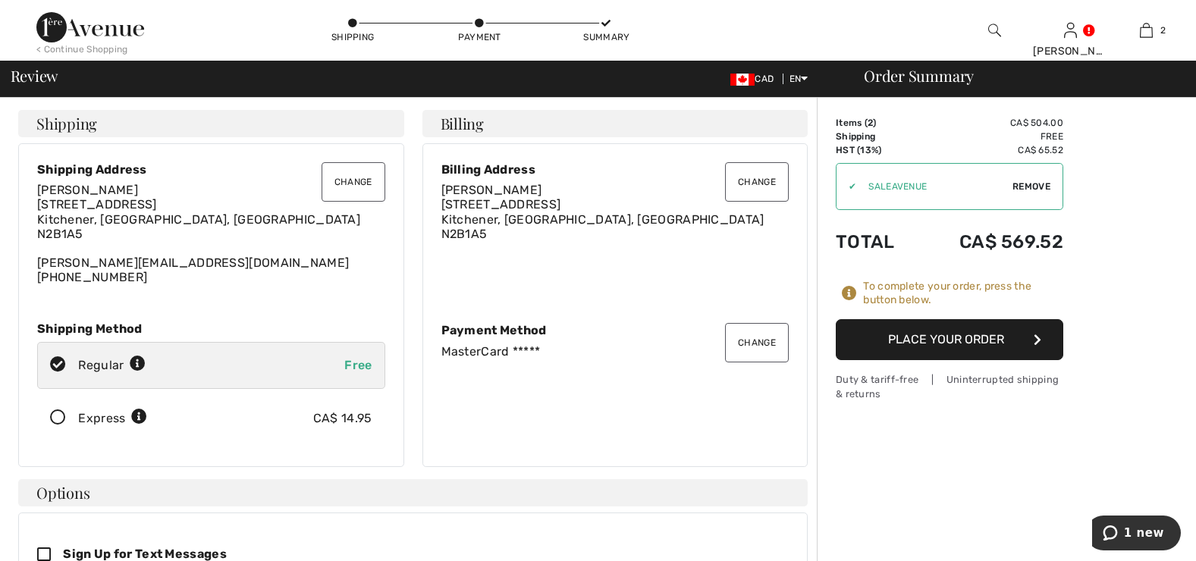
click at [988, 340] on button "Place Your Order" at bounding box center [950, 339] width 228 height 41
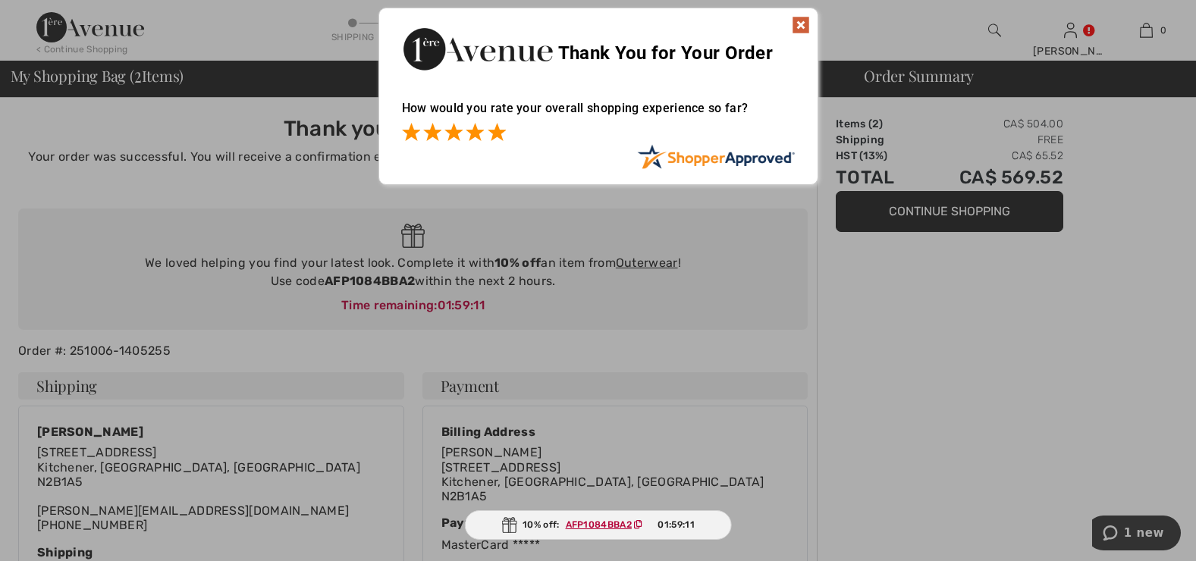
click at [505, 135] on span at bounding box center [497, 132] width 18 height 18
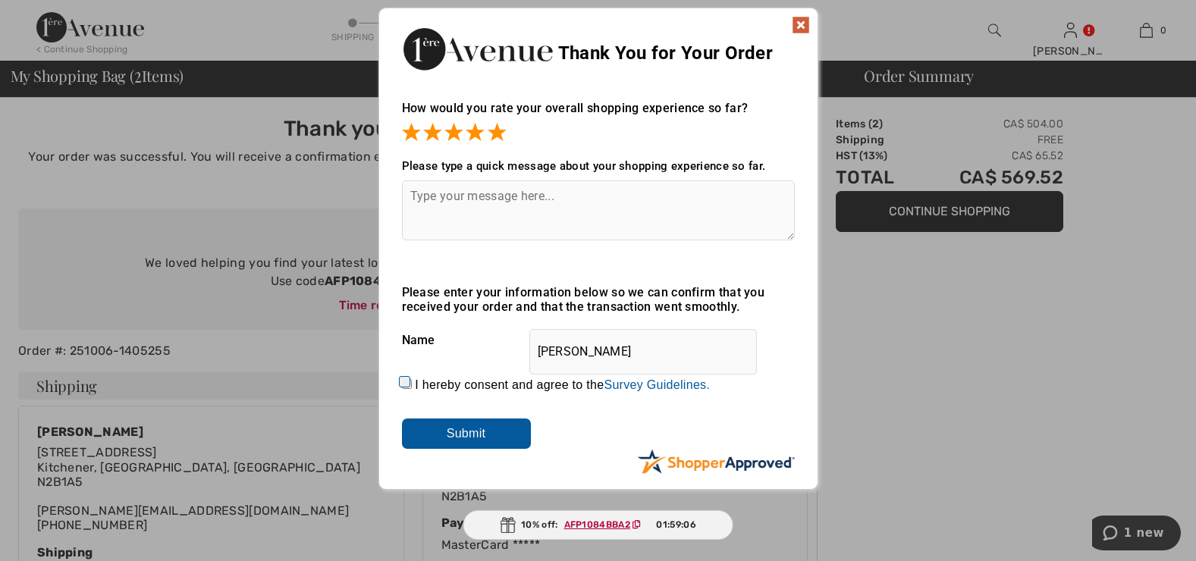
click at [467, 426] on input "Submit" at bounding box center [466, 434] width 129 height 30
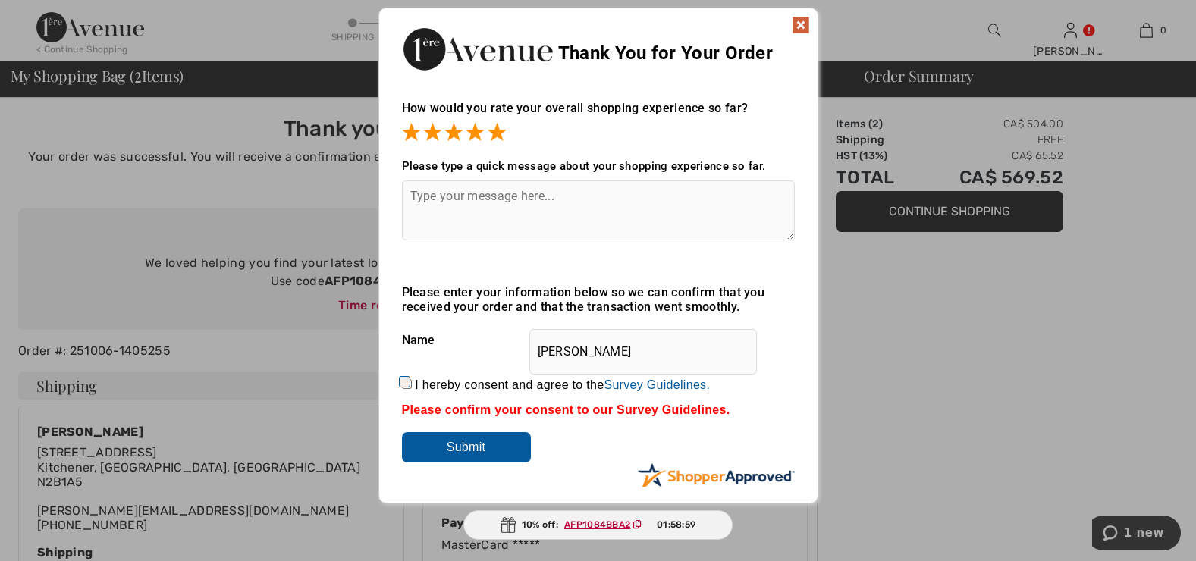
click at [445, 212] on textarea at bounding box center [598, 211] width 393 height 60
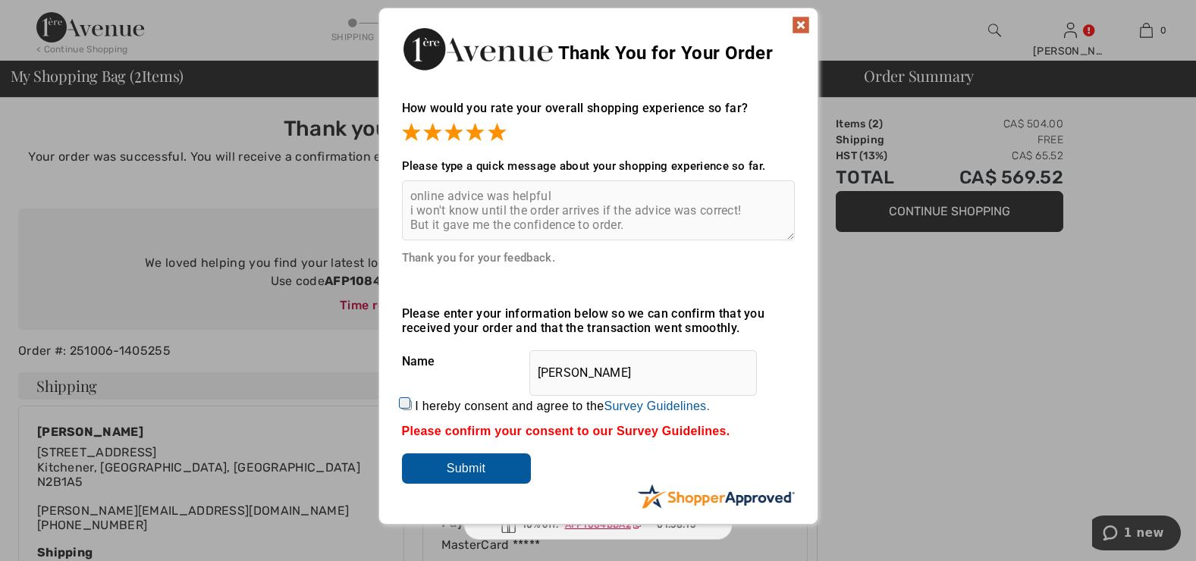
type textarea "online advice was helpful i won't know until the order arrives if the advice wa…"
click at [467, 467] on input "Submit" at bounding box center [466, 469] width 129 height 30
click at [411, 404] on input "I hereby consent and agree to the By submitting a review, you grant permission …" at bounding box center [407, 406] width 10 height 10
checkbox input "true"
click at [466, 463] on input "Submit" at bounding box center [466, 469] width 129 height 30
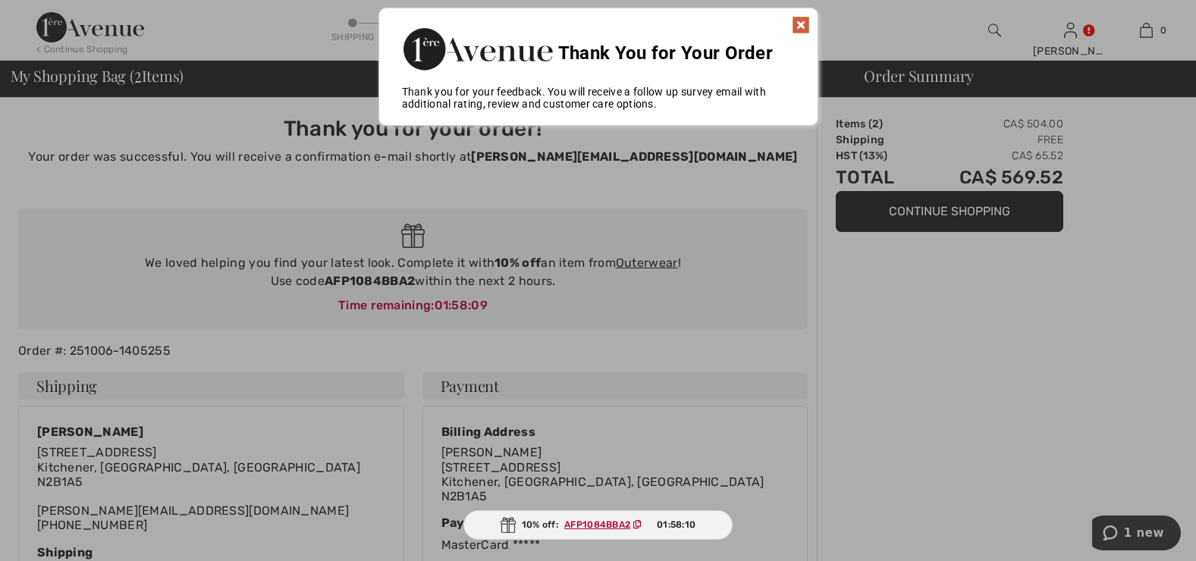
click at [807, 22] on img at bounding box center [801, 25] width 18 height 18
